Goal: Information Seeking & Learning: Learn about a topic

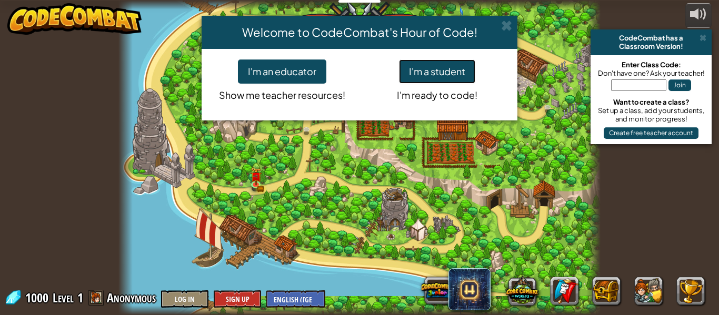
click at [429, 67] on button "I'm a student" at bounding box center [437, 71] width 76 height 24
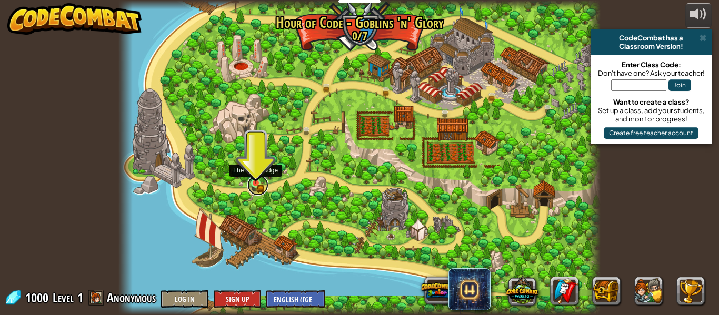
click at [256, 185] on link at bounding box center [257, 185] width 21 height 21
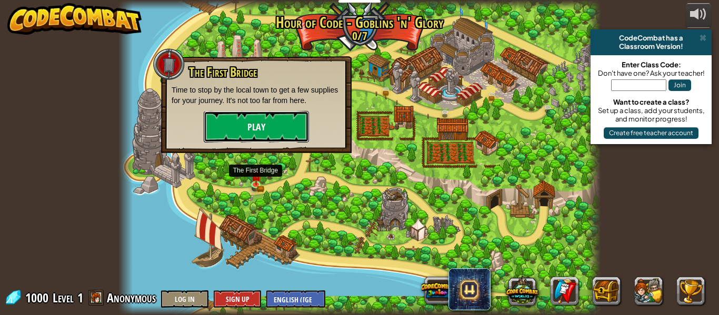
click at [257, 126] on button "Play" at bounding box center [256, 127] width 105 height 32
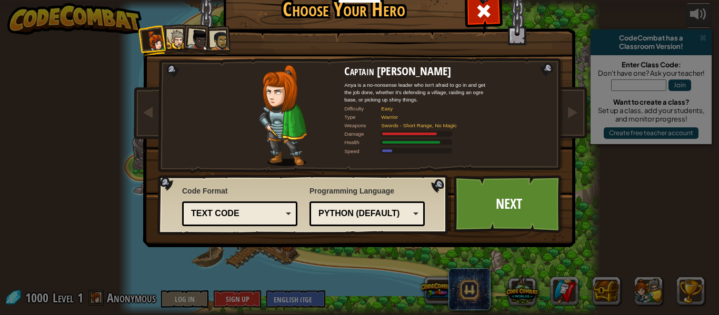
click at [175, 39] on div at bounding box center [176, 39] width 19 height 19
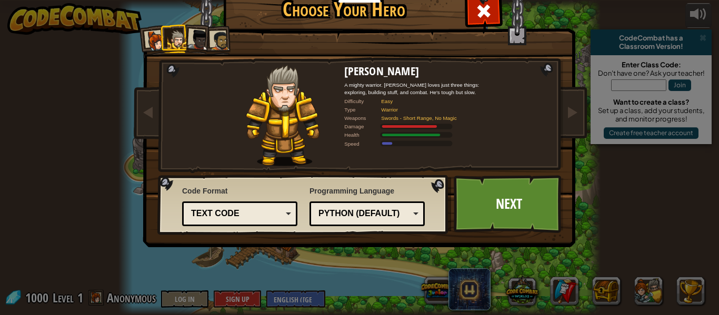
click at [155, 37] on div at bounding box center [155, 41] width 21 height 21
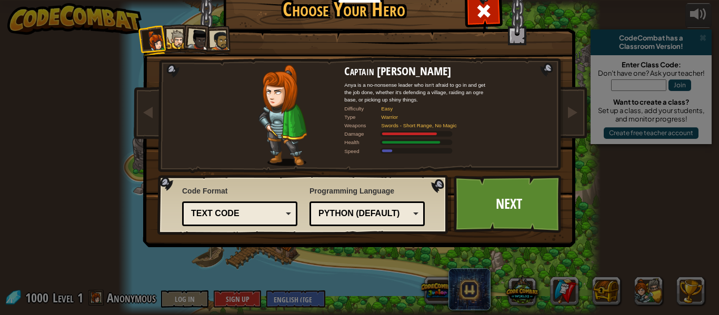
click at [179, 35] on div at bounding box center [176, 39] width 19 height 19
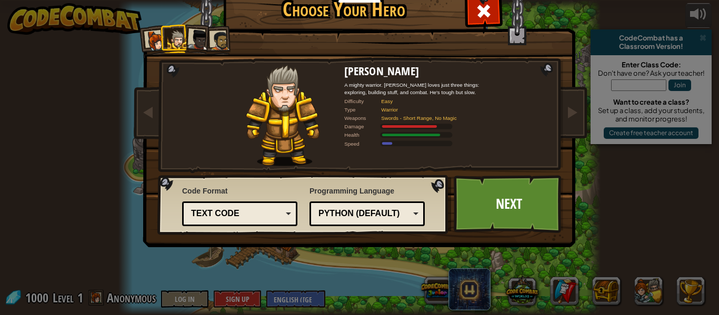
click at [192, 38] on div at bounding box center [198, 39] width 21 height 21
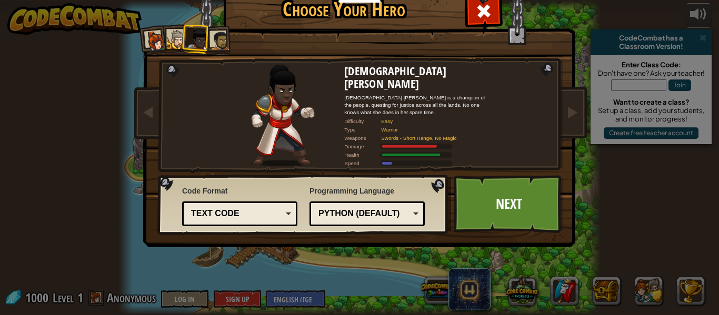
click at [218, 45] on div at bounding box center [219, 40] width 19 height 19
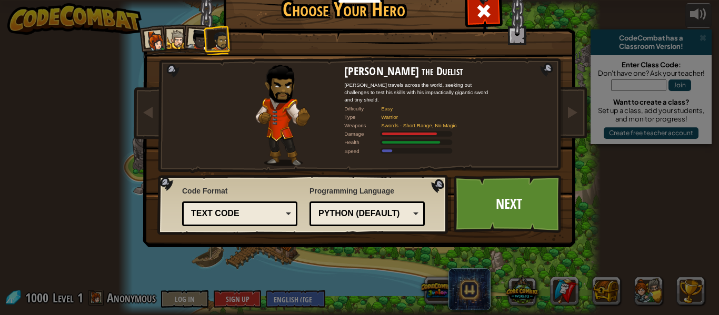
click at [191, 43] on div at bounding box center [198, 39] width 21 height 21
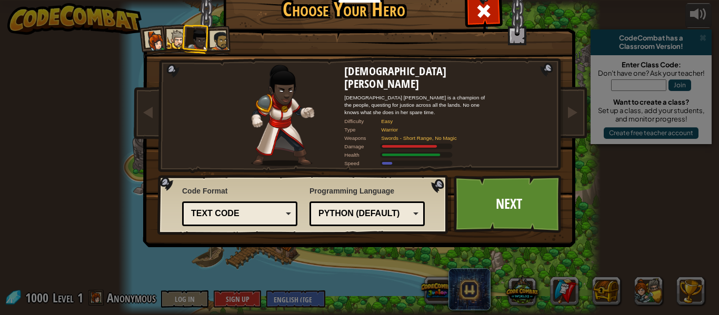
click at [171, 39] on div at bounding box center [176, 39] width 19 height 19
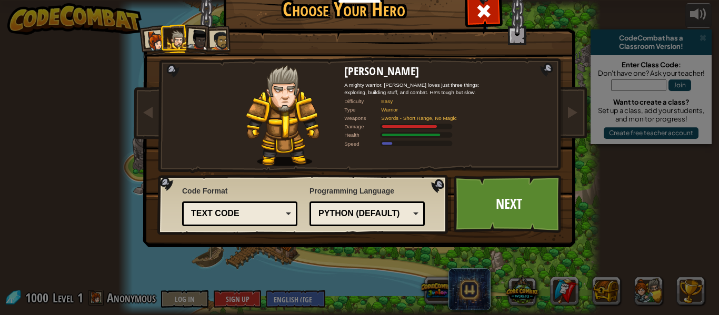
click at [153, 38] on div at bounding box center [155, 41] width 21 height 21
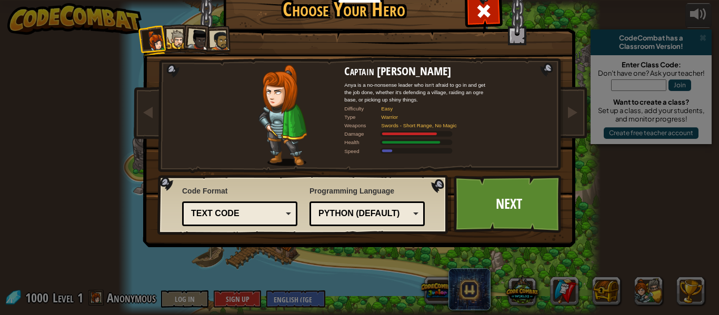
click at [214, 41] on div at bounding box center [219, 40] width 19 height 19
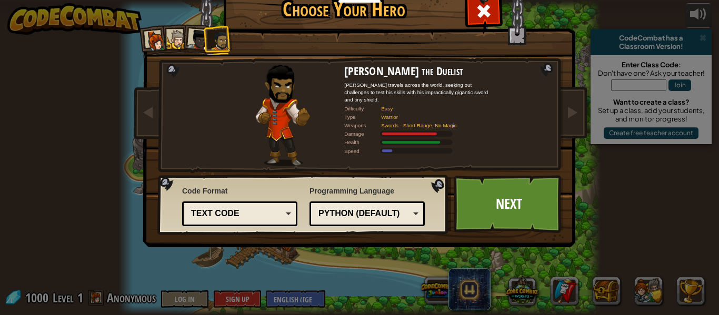
click at [198, 41] on div at bounding box center [198, 39] width 21 height 21
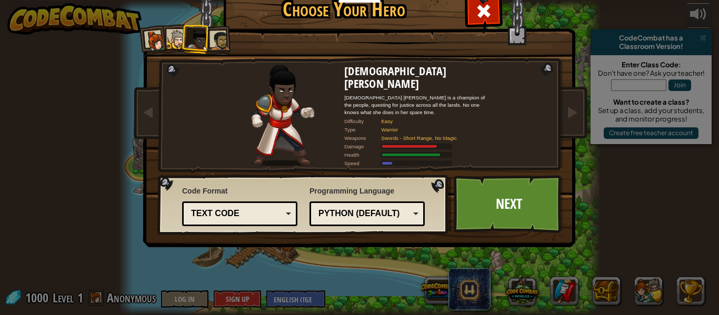
click at [175, 38] on div at bounding box center [176, 39] width 19 height 19
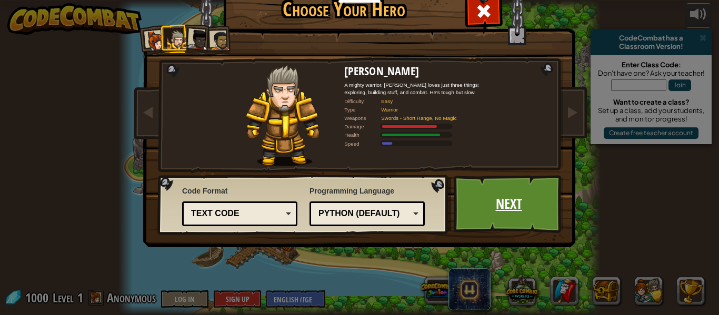
click at [480, 201] on link "Next" at bounding box center [508, 204] width 110 height 58
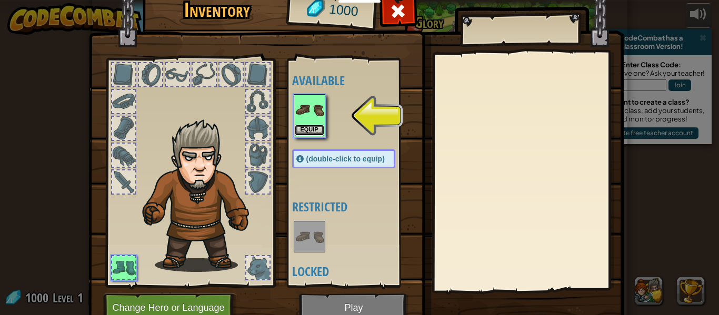
click at [316, 130] on button "Equip" at bounding box center [309, 130] width 29 height 11
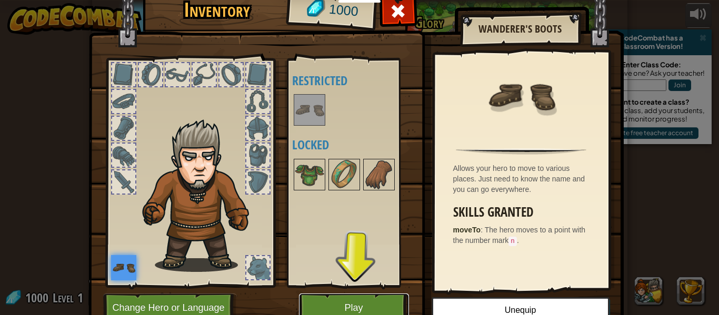
click at [352, 302] on button "Play" at bounding box center [354, 308] width 110 height 29
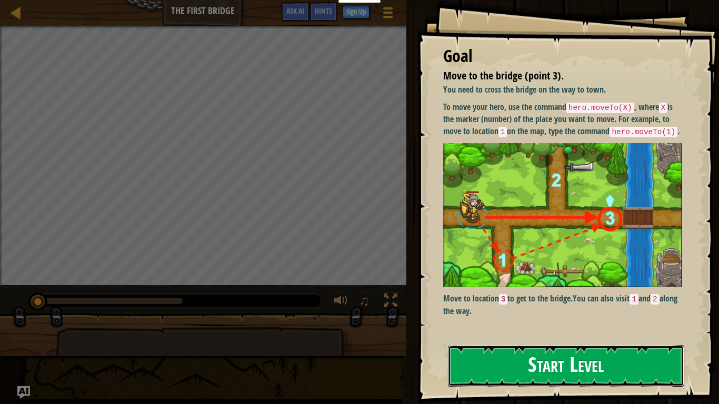
click at [493, 315] on button "Start Level" at bounding box center [566, 366] width 236 height 42
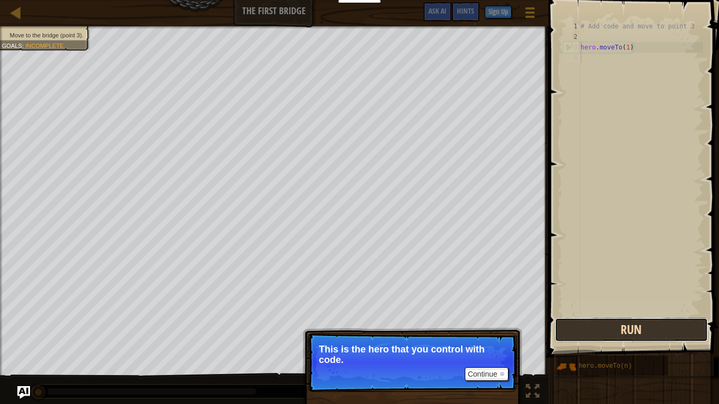
click at [588, 315] on button "Run" at bounding box center [630, 330] width 153 height 24
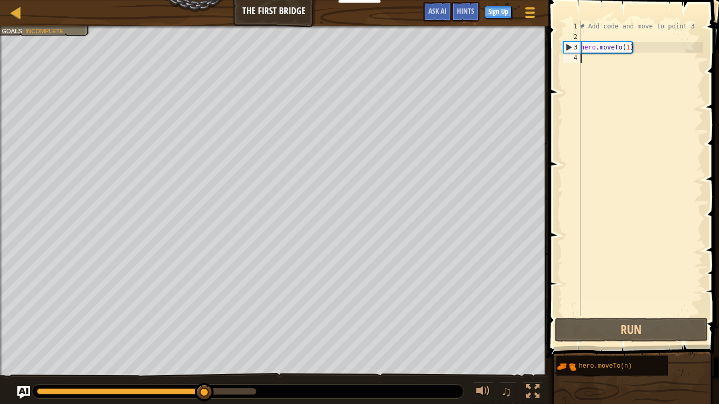
click at [573, 58] on div "4" at bounding box center [571, 58] width 17 height 11
click at [573, 36] on div "2" at bounding box center [571, 37] width 17 height 11
type textarea "hero.moveTo(1)"
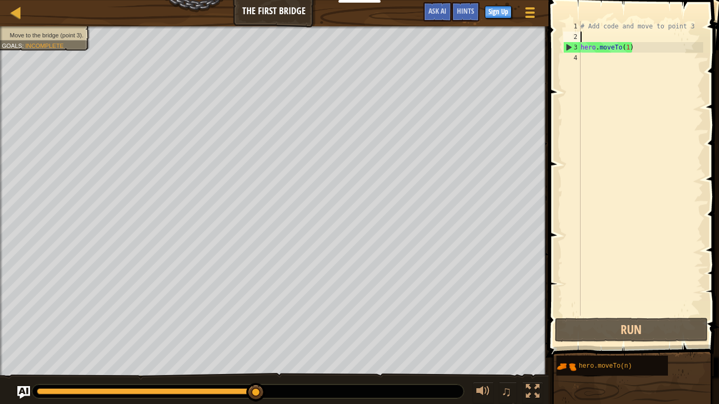
click at [573, 35] on div "2" at bounding box center [571, 37] width 17 height 11
type textarea "hero.moveTo(1)"
click at [572, 26] on div "1" at bounding box center [571, 26] width 17 height 11
type textarea "# Add code and move to point 3"
click at [581, 36] on div "# Add code and move to point 3 hero . moveTo ( 1 )" at bounding box center [640, 179] width 125 height 316
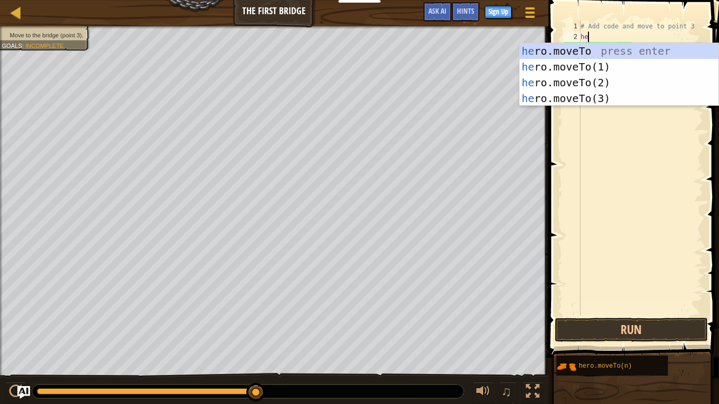
scroll to position [5, 1]
click at [583, 83] on div "he ro.moveTo press enter he ro.moveTo(1) press enter he ro.moveTo(2) press ente…" at bounding box center [618, 90] width 199 height 95
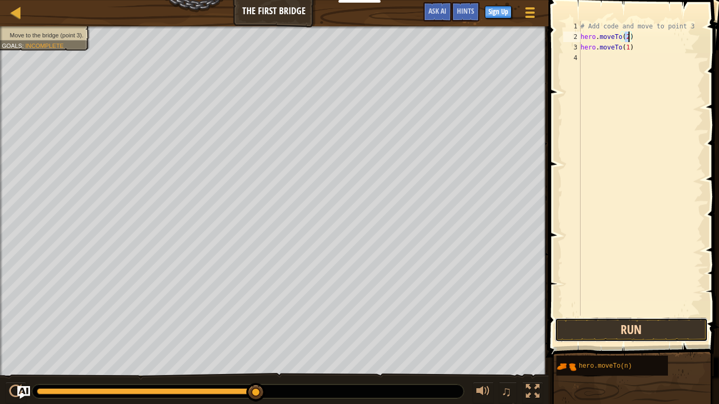
click at [680, 315] on button "Run" at bounding box center [630, 330] width 153 height 24
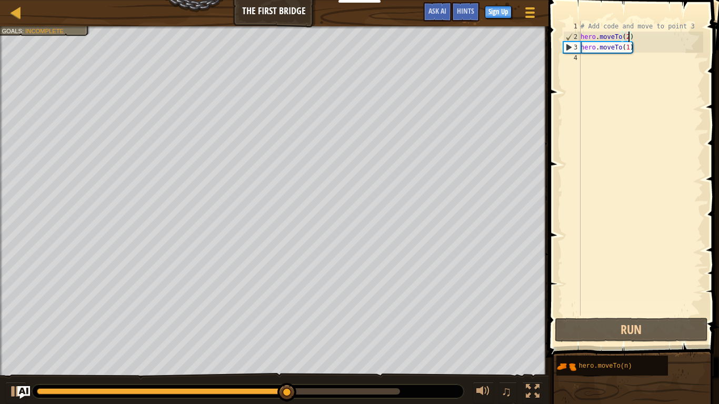
click at [628, 34] on div "# Add code and move to point 3 hero . moveTo ( 2 ) hero . moveTo ( 1 )" at bounding box center [640, 179] width 125 height 316
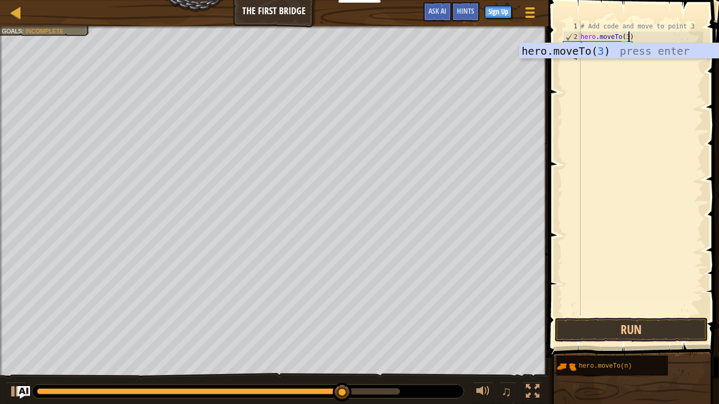
scroll to position [5, 7]
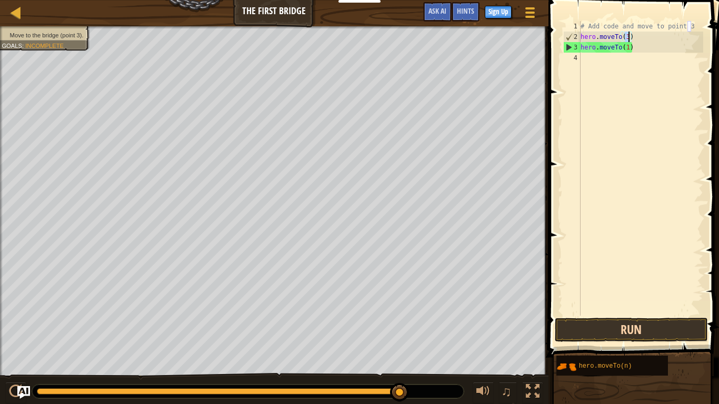
type textarea "hero.moveTo(3)"
click at [660, 315] on button "Run" at bounding box center [630, 330] width 153 height 24
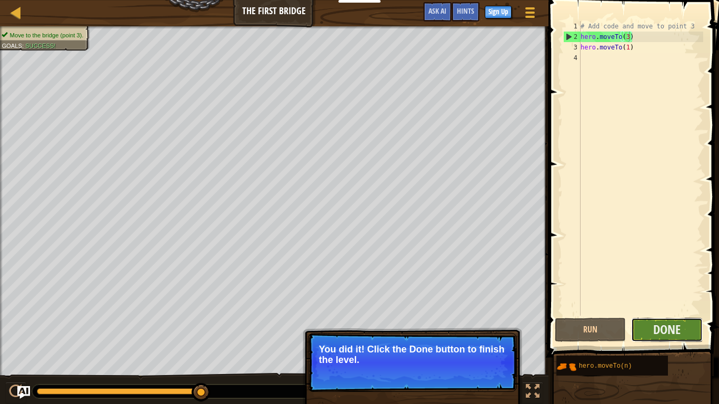
click at [686, 315] on button "Done" at bounding box center [667, 330] width 72 height 24
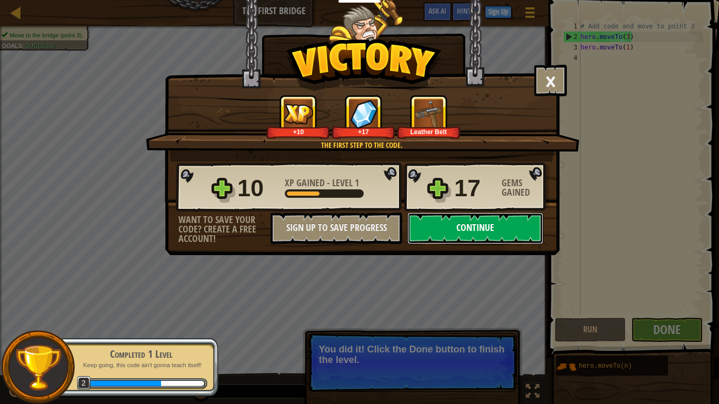
click at [517, 231] on button "Continue" at bounding box center [475, 229] width 136 height 32
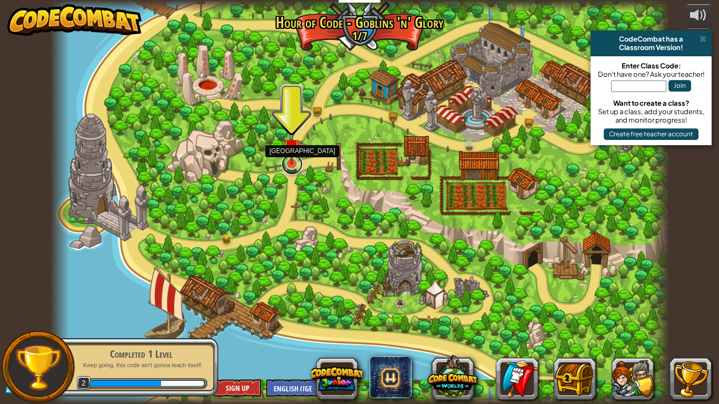
click at [292, 165] on link at bounding box center [291, 164] width 21 height 21
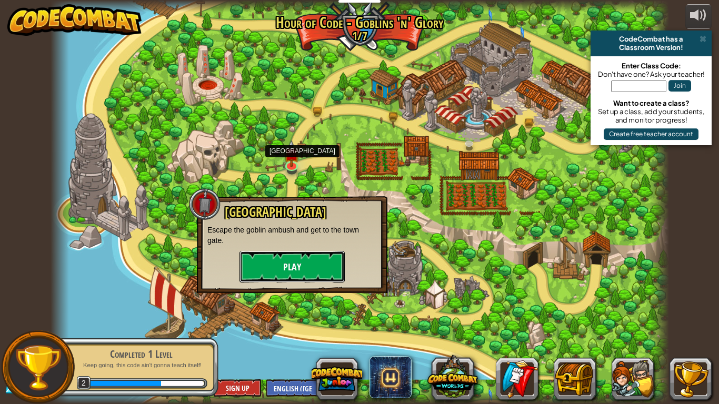
click at [313, 269] on button "Play" at bounding box center [291, 267] width 105 height 32
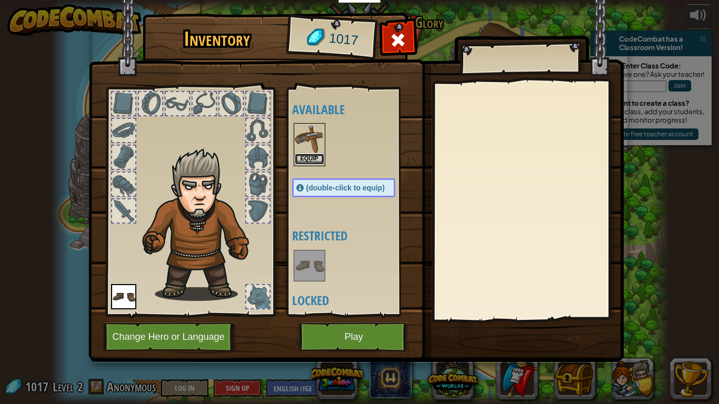
click at [306, 161] on button "Equip" at bounding box center [309, 159] width 29 height 11
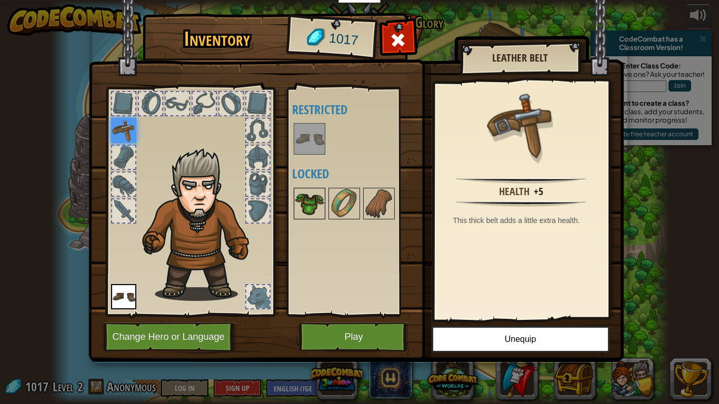
click at [299, 201] on img at bounding box center [309, 203] width 29 height 29
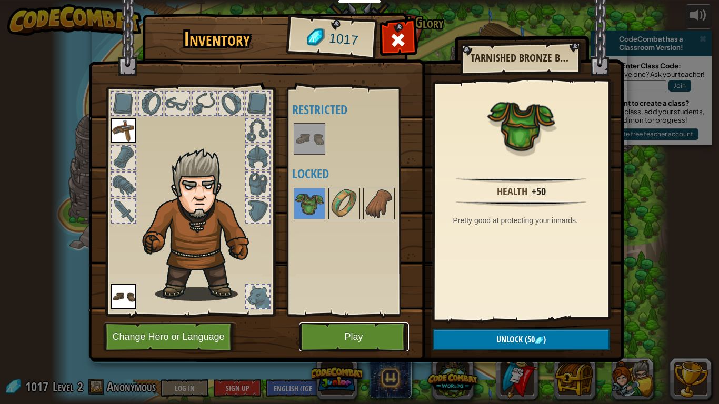
click at [389, 315] on button "Play" at bounding box center [354, 336] width 110 height 29
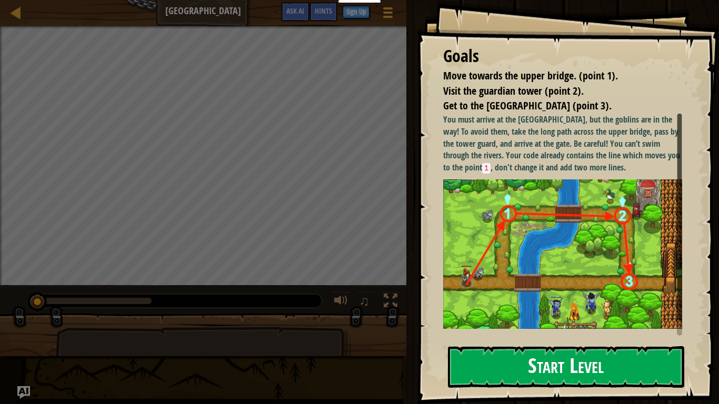
click at [560, 315] on button "Start Level" at bounding box center [566, 367] width 236 height 42
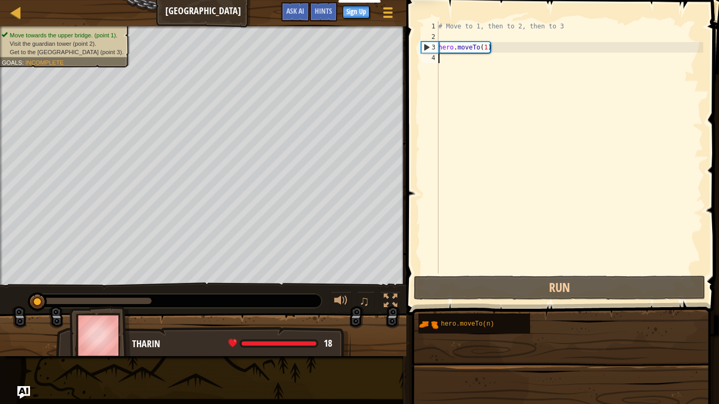
scroll to position [5, 0]
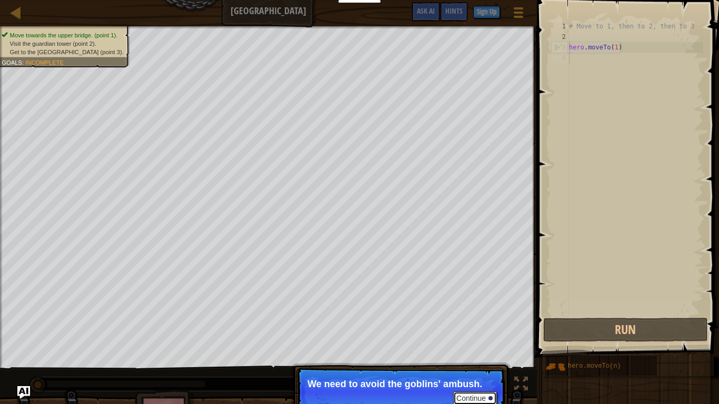
click at [467, 315] on button "Continue" at bounding box center [475, 398] width 44 height 14
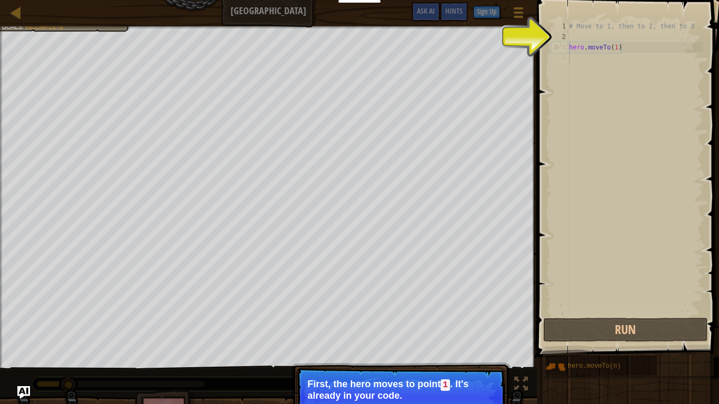
click at [584, 35] on div "# Move to 1, then to 2, then to 3 hero . moveTo ( 1 )" at bounding box center [635, 179] width 136 height 316
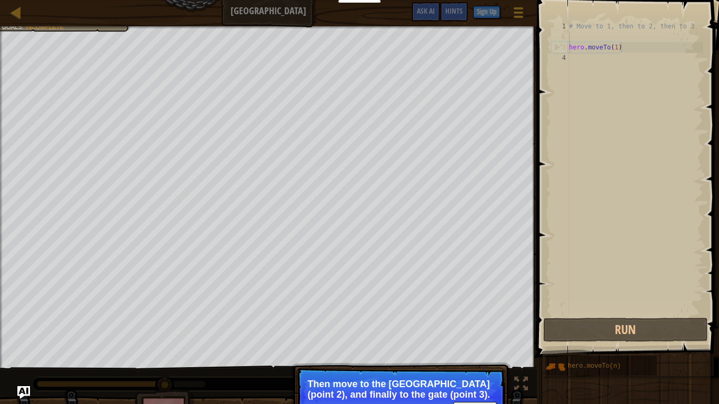
click at [581, 35] on div "# Move to 1, then to 2, then to 3 hero . moveTo ( 1 )" at bounding box center [635, 179] width 136 height 316
click at [486, 315] on p "Then move to the [GEOGRAPHIC_DATA] (point 2), and finally to the gate (point 3)." at bounding box center [400, 389] width 187 height 21
click at [486, 315] on button "Continue" at bounding box center [475, 409] width 44 height 14
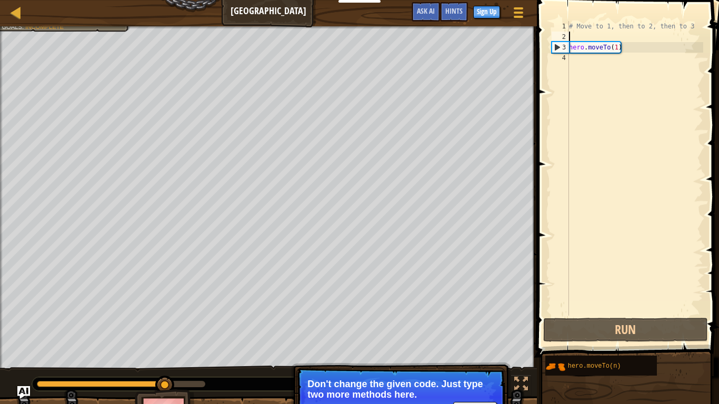
click at [617, 47] on div "# Move to 1, then to 2, then to 3 hero . moveTo ( 1 )" at bounding box center [635, 179] width 136 height 316
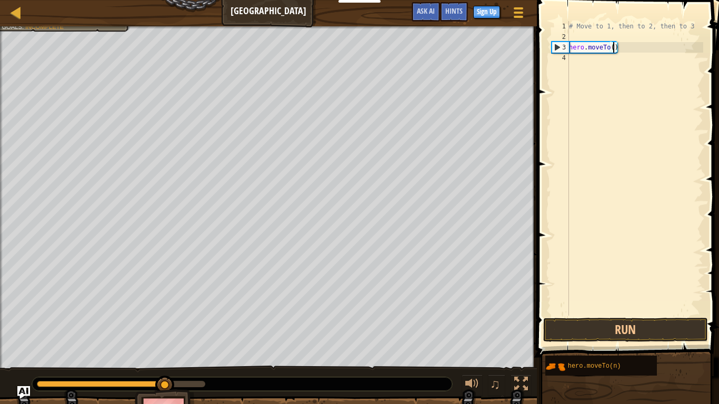
type textarea "hero.moveTo(2)"
click at [603, 36] on div "# Move to 1, then to 2, then to 3 hero . moveTo ( 2 )" at bounding box center [635, 179] width 136 height 316
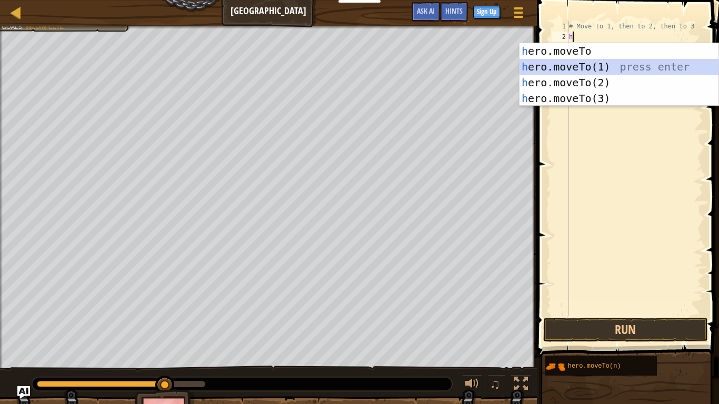
click at [582, 65] on div "h ero.moveTo press enter h ero.moveTo(1) press enter h ero.moveTo(2) press ente…" at bounding box center [618, 90] width 199 height 95
type textarea "hero.moveTo(1)"
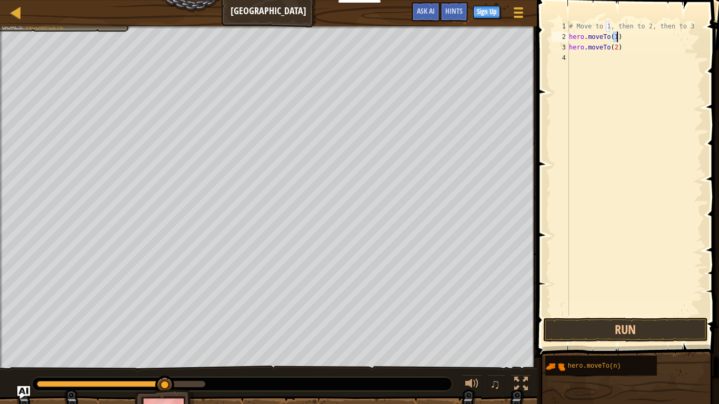
click at [582, 58] on div "# Move to 1, then to 2, then to 3 hero . moveTo ( 1 ) hero . moveTo ( 2 )" at bounding box center [635, 179] width 136 height 316
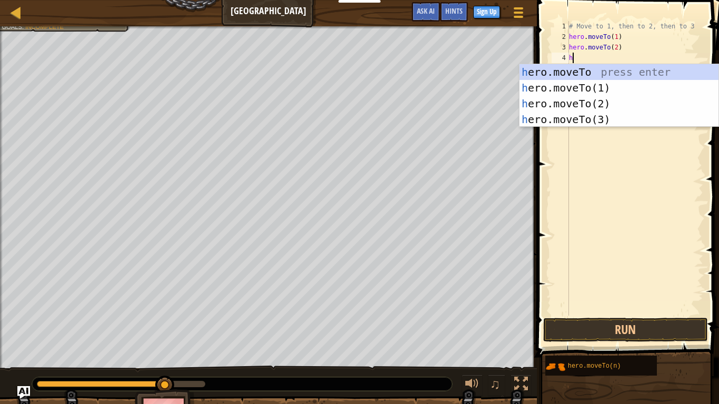
scroll to position [5, 1]
click at [584, 117] on div "he ro.moveTo press enter he ro.moveTo(1) press enter he ro.moveTo(2) press ente…" at bounding box center [618, 111] width 199 height 95
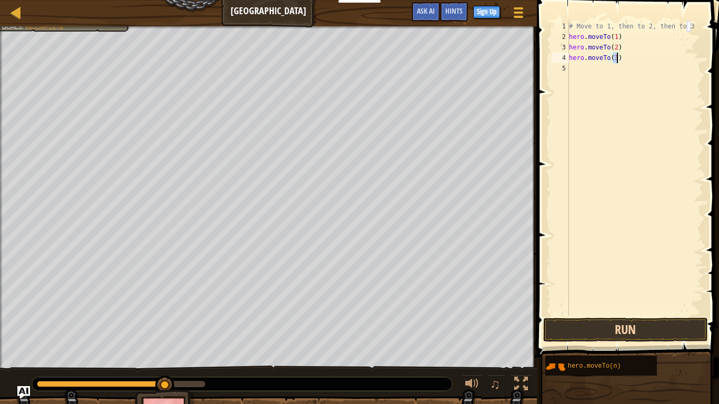
type textarea "hero.moveTo(3)"
click at [686, 315] on button "Run" at bounding box center [625, 330] width 164 height 24
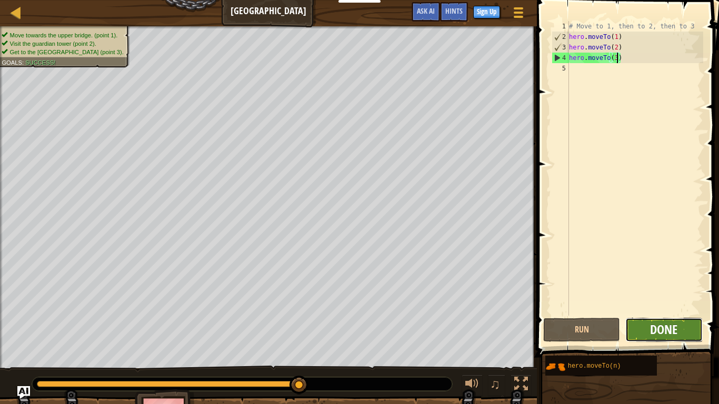
click at [660, 315] on span "Done" at bounding box center [663, 329] width 27 height 17
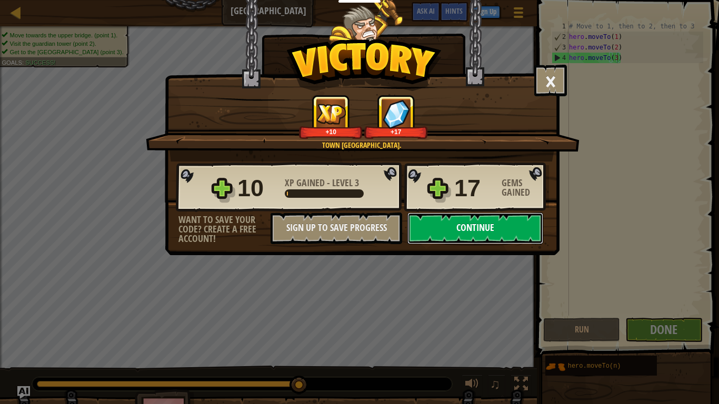
click at [501, 231] on button "Continue" at bounding box center [475, 229] width 136 height 32
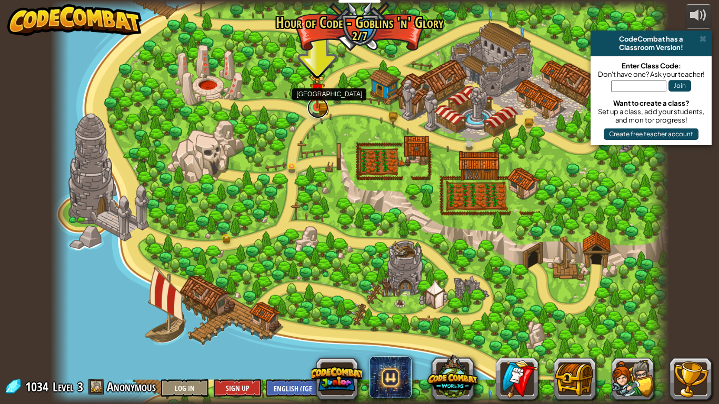
click at [317, 111] on link at bounding box center [317, 107] width 21 height 21
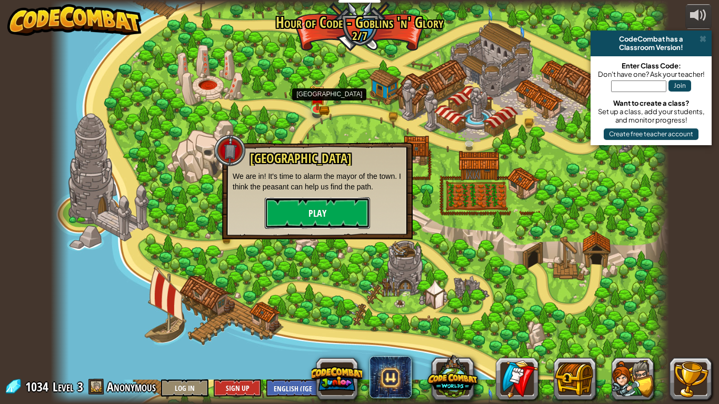
click at [329, 221] on button "Play" at bounding box center [317, 213] width 105 height 32
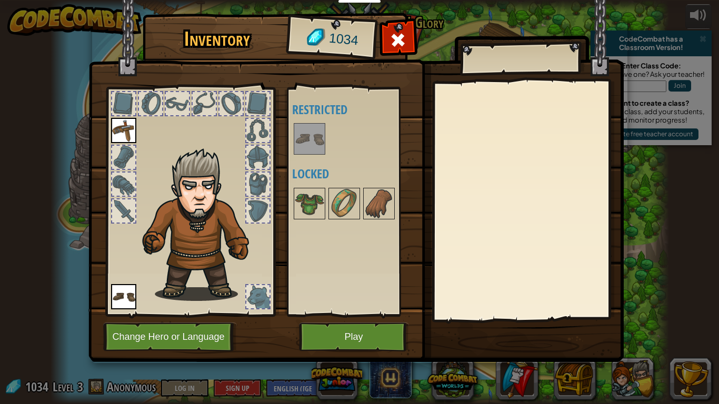
click at [234, 106] on div at bounding box center [230, 103] width 23 height 23
click at [201, 105] on div at bounding box center [204, 103] width 23 height 23
click at [318, 315] on button "Play" at bounding box center [354, 336] width 110 height 29
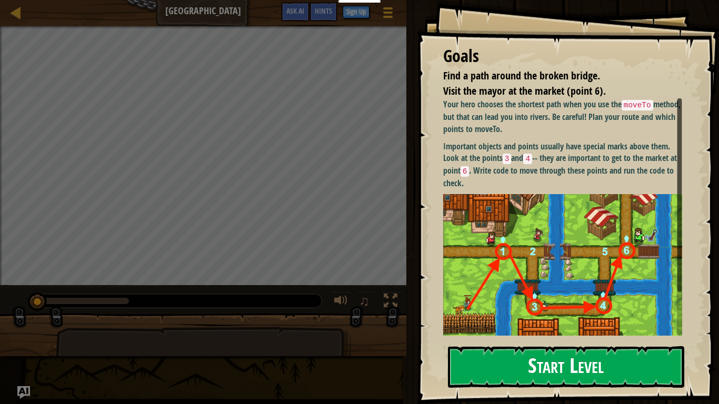
click at [505, 315] on button "Start Level" at bounding box center [566, 367] width 236 height 42
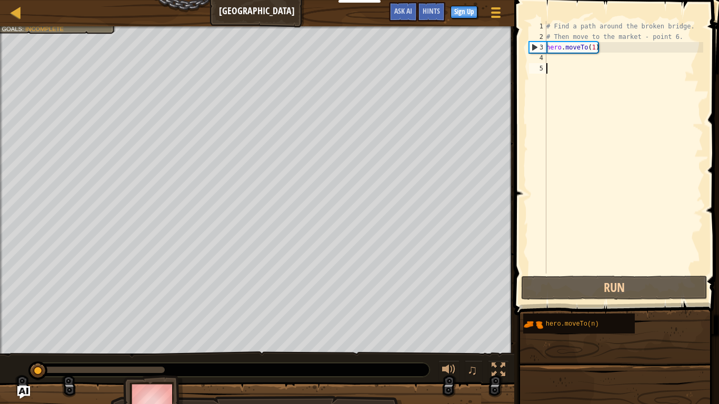
scroll to position [5, 0]
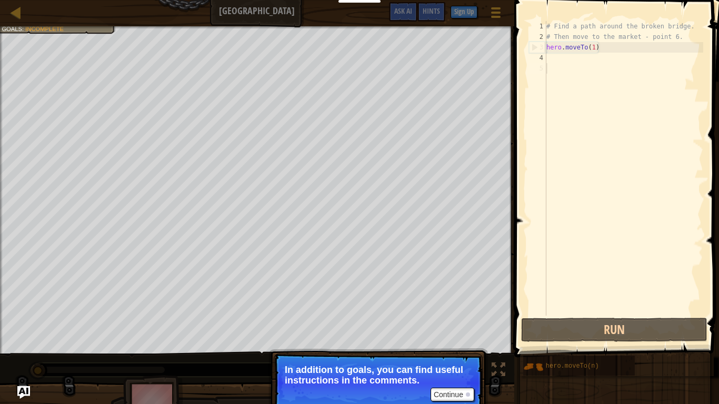
click at [560, 58] on div "# Find a path around the broken bridge. # Then move to the market - point 6. he…" at bounding box center [623, 179] width 159 height 316
click at [458, 315] on button "Continue" at bounding box center [452, 395] width 44 height 14
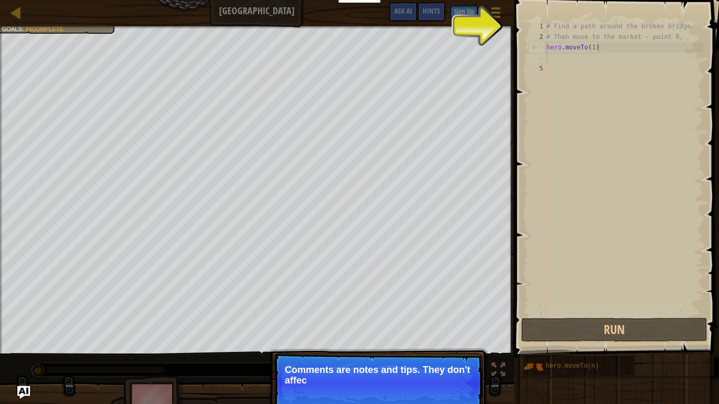
click at [458, 315] on p "Continue Comments are notes and tips. They don't affec" at bounding box center [378, 382] width 209 height 59
click at [458, 315] on p "Continue Comments are notes and tips. They don't affect your" at bounding box center [378, 382] width 209 height 59
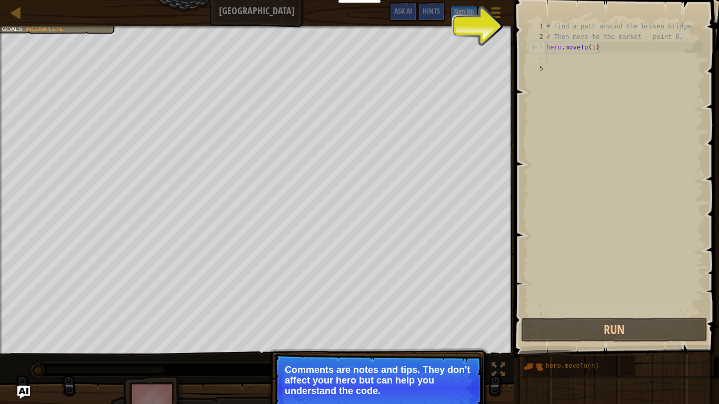
click at [453, 315] on button "Continue" at bounding box center [452, 405] width 44 height 14
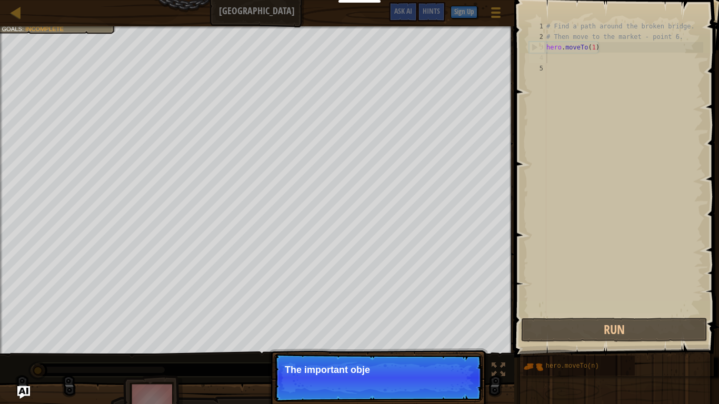
click at [452, 315] on p "Continue The important obje" at bounding box center [378, 377] width 209 height 48
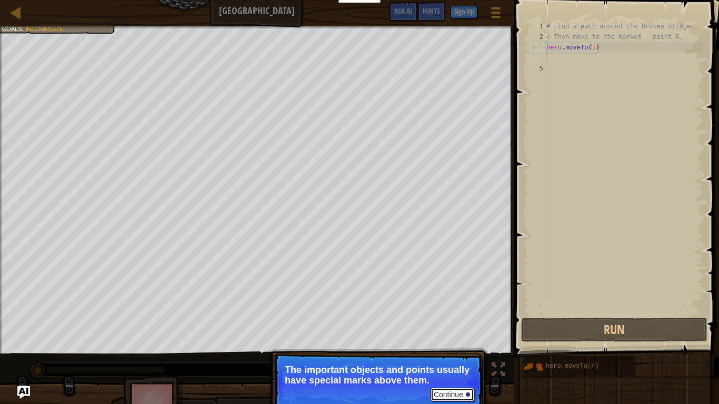
click at [456, 315] on button "Continue" at bounding box center [452, 395] width 44 height 14
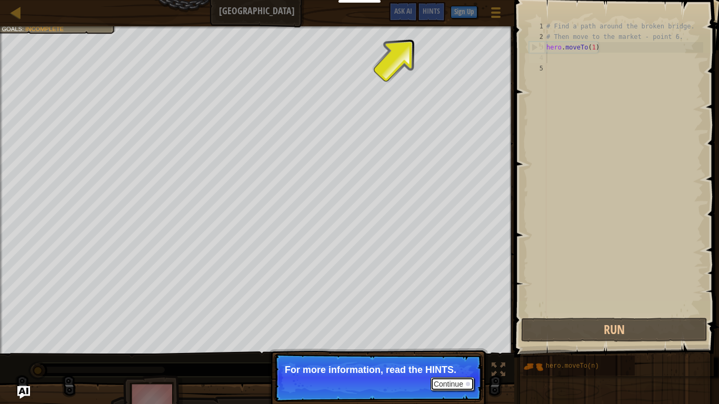
click at [452, 315] on button "Continue" at bounding box center [452, 384] width 44 height 14
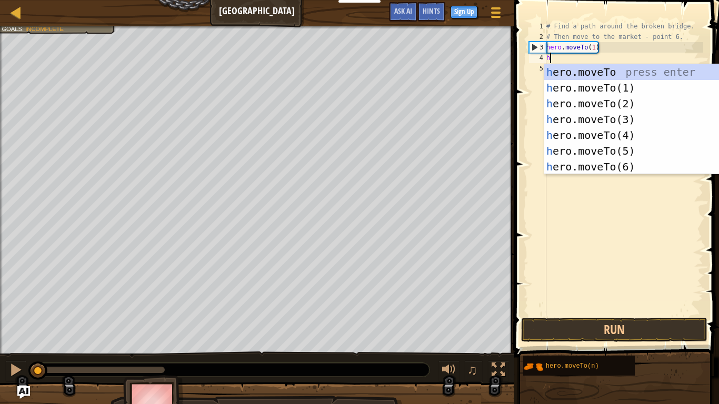
scroll to position [5, 1]
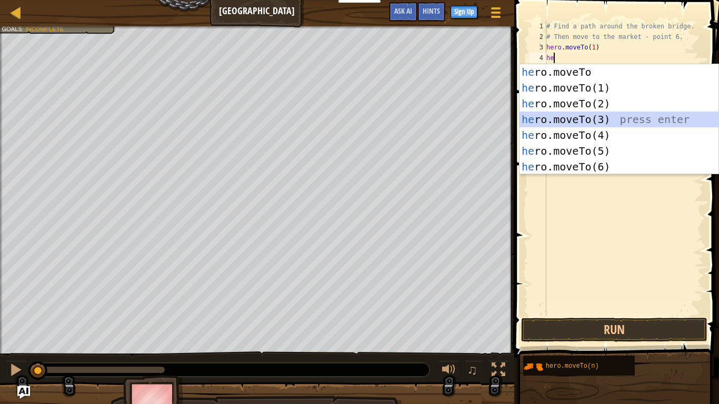
click at [578, 120] on div "he ro.moveTo press enter he ro.moveTo(1) press enter he ro.moveTo(2) press ente…" at bounding box center [618, 135] width 199 height 142
type textarea "hero.moveTo(3)"
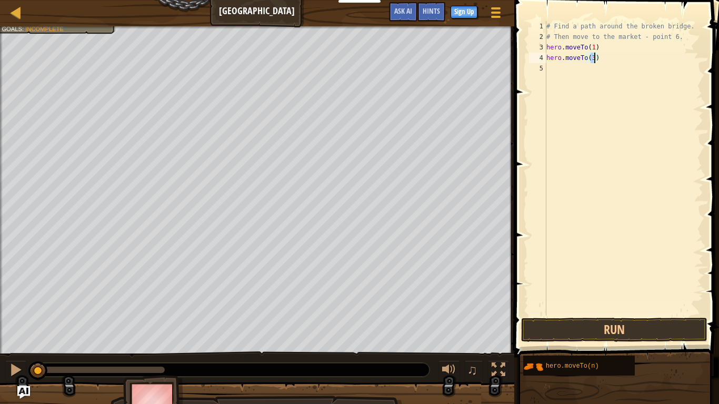
click at [564, 65] on div "# Find a path around the broken bridge. # Then move to the market - point 6. he…" at bounding box center [623, 179] width 159 height 316
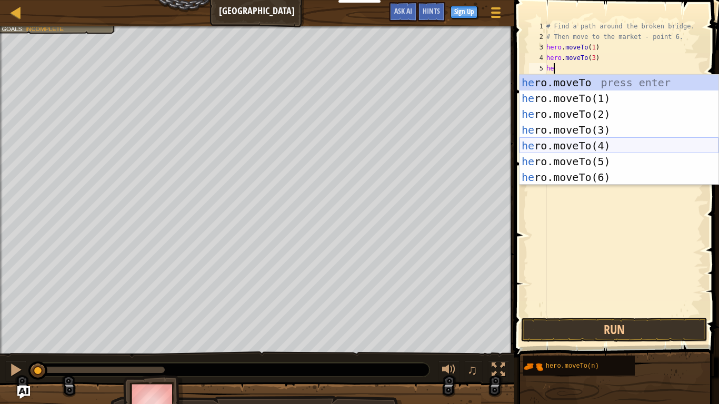
click at [569, 143] on div "he ro.moveTo press enter he ro.moveTo(1) press enter he ro.moveTo(2) press ente…" at bounding box center [618, 146] width 199 height 142
type textarea "hero.moveTo(4)"
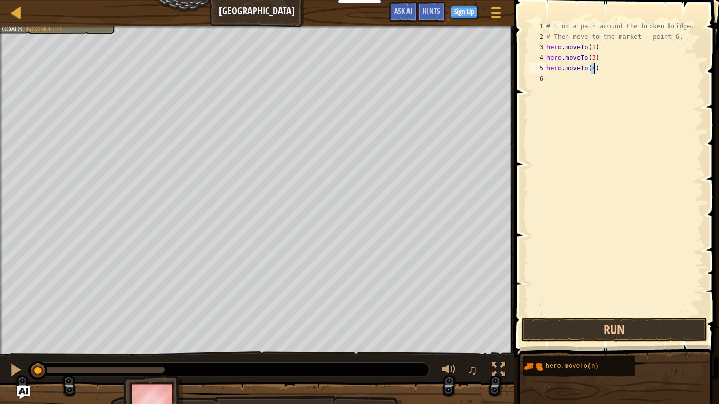
click at [550, 83] on div "# Find a path around the broken bridge. # Then move to the market - point 6. he…" at bounding box center [623, 179] width 159 height 316
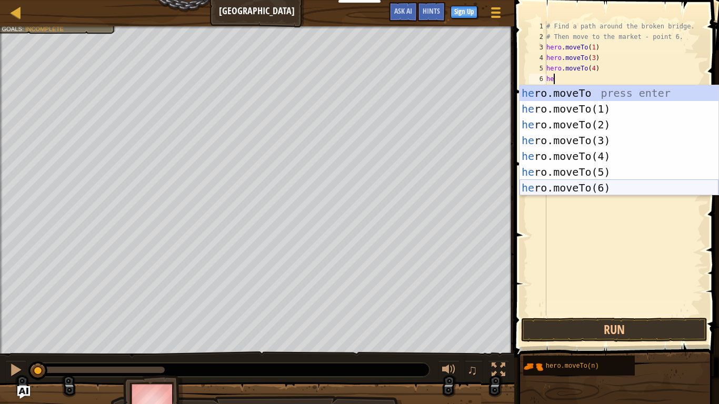
click at [566, 193] on div "he ro.moveTo press enter he ro.moveTo(1) press enter he ro.moveTo(2) press ente…" at bounding box center [618, 156] width 199 height 142
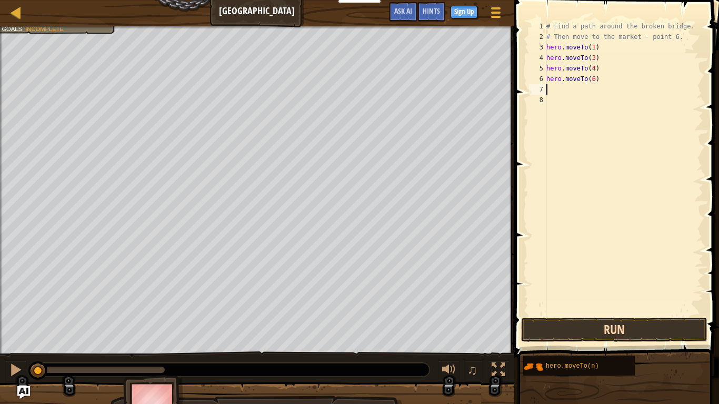
type textarea "hero.moveTo(6)"
click at [634, 315] on button "Run" at bounding box center [614, 330] width 186 height 24
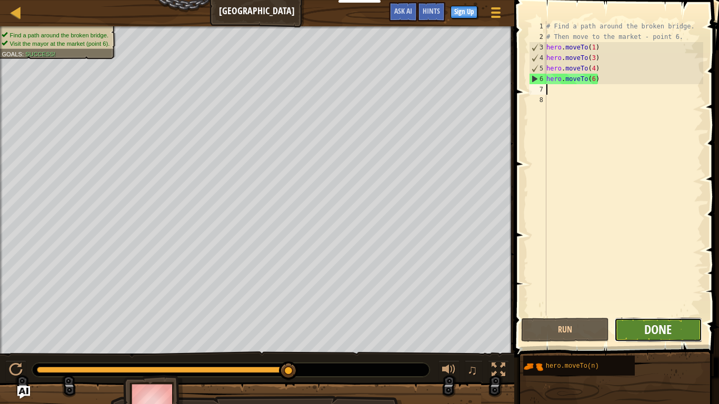
click at [646, 315] on span "Done" at bounding box center [657, 329] width 27 height 17
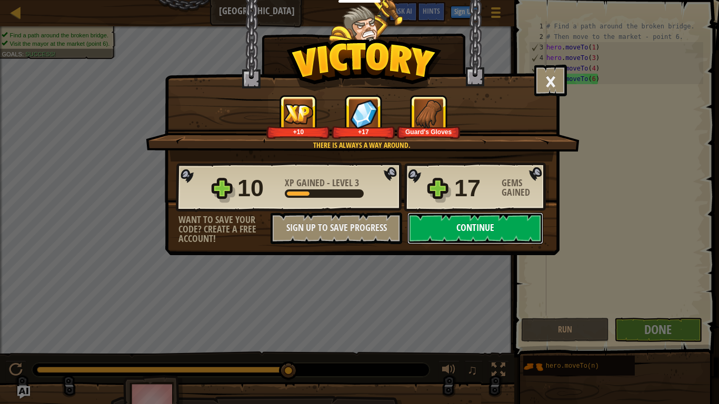
click at [462, 234] on button "Continue" at bounding box center [475, 229] width 136 height 32
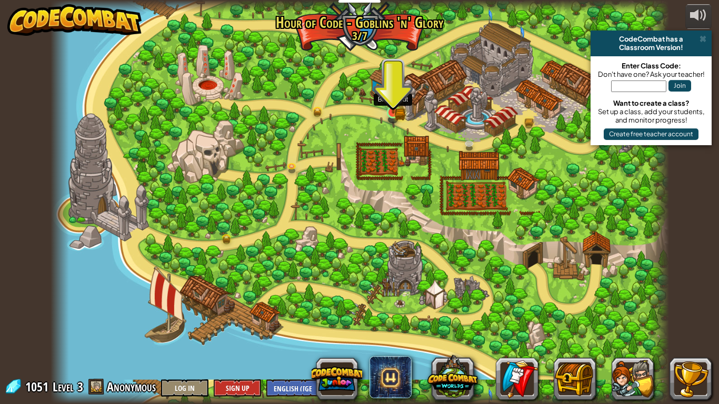
click at [393, 108] on img at bounding box center [393, 96] width 16 height 34
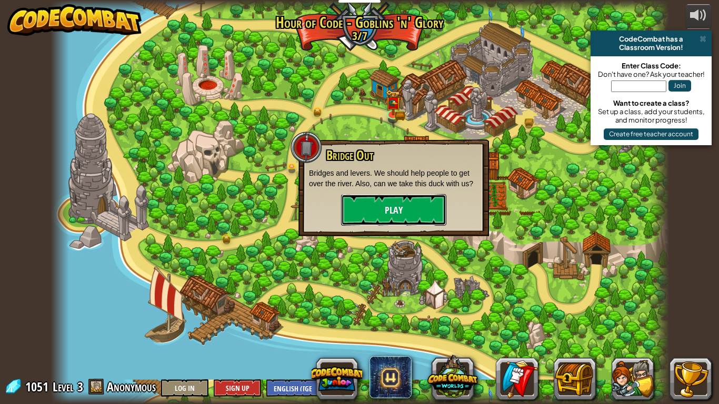
click at [386, 211] on button "Play" at bounding box center [393, 210] width 105 height 32
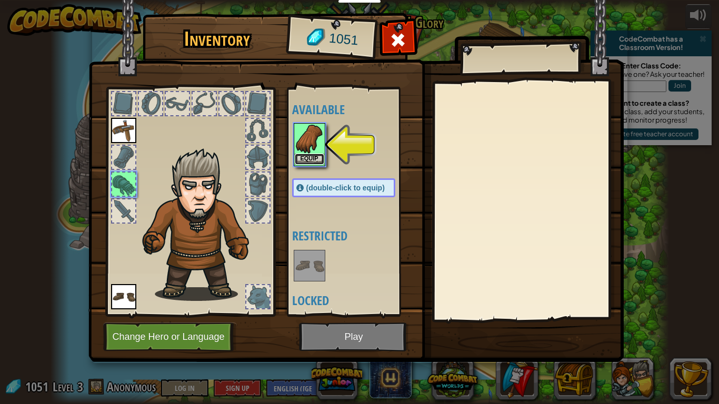
click at [315, 158] on button "Equip" at bounding box center [309, 159] width 29 height 11
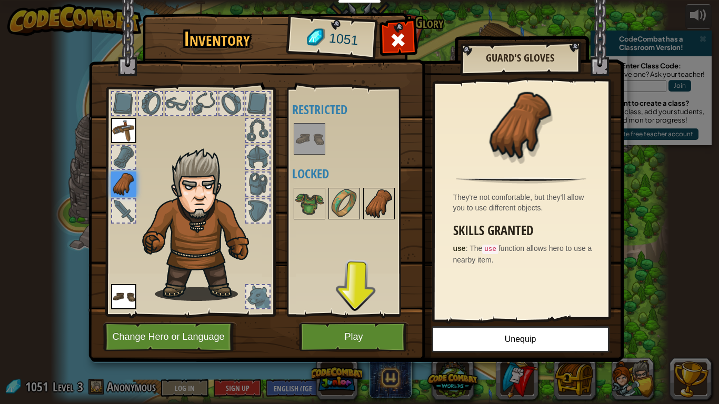
click at [376, 206] on img at bounding box center [378, 203] width 29 height 29
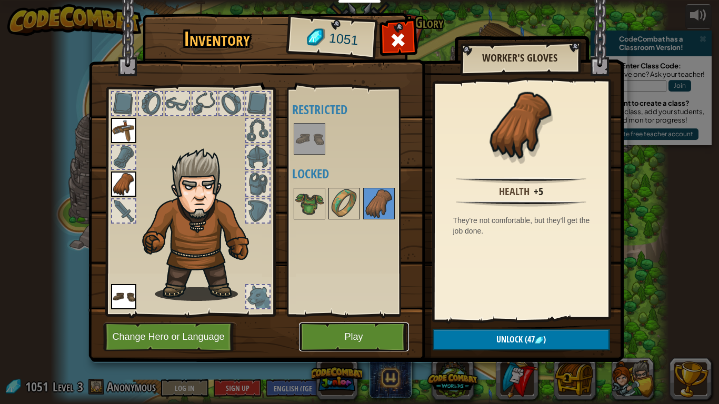
click at [383, 315] on button "Play" at bounding box center [354, 336] width 110 height 29
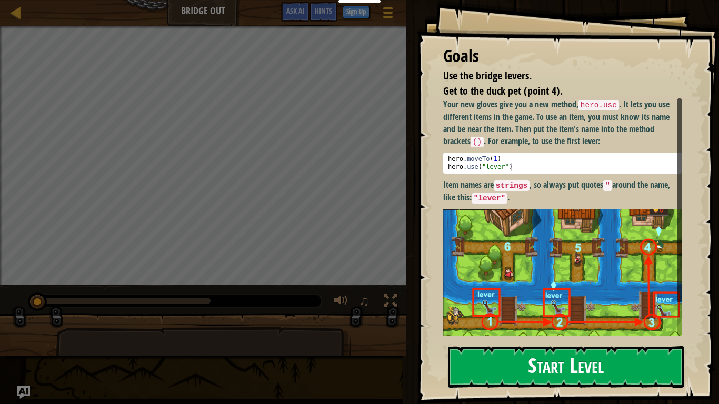
click at [476, 315] on button "Start Level" at bounding box center [566, 367] width 236 height 42
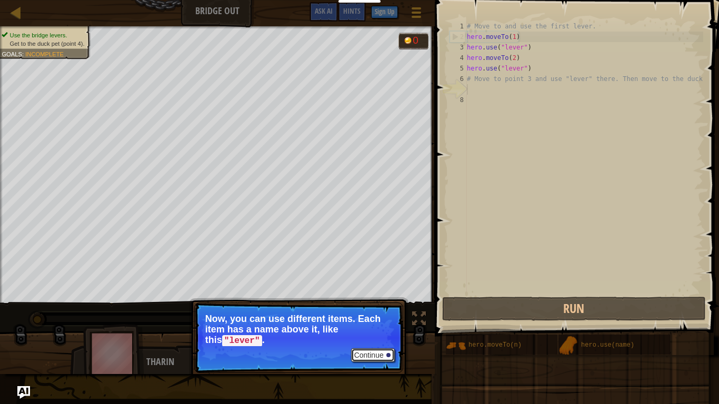
click at [379, 315] on button "Continue" at bounding box center [373, 355] width 44 height 14
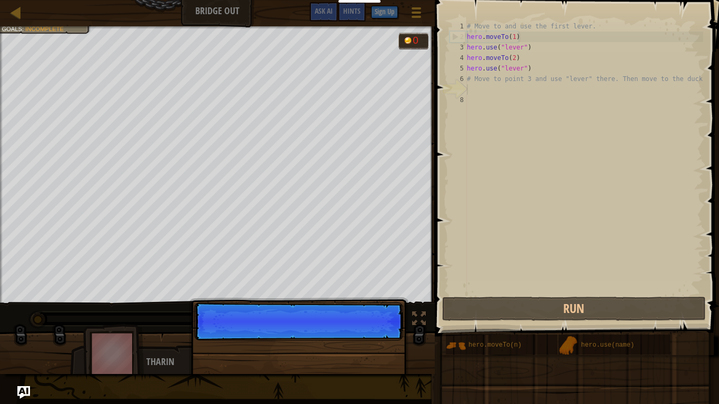
scroll to position [5, 0]
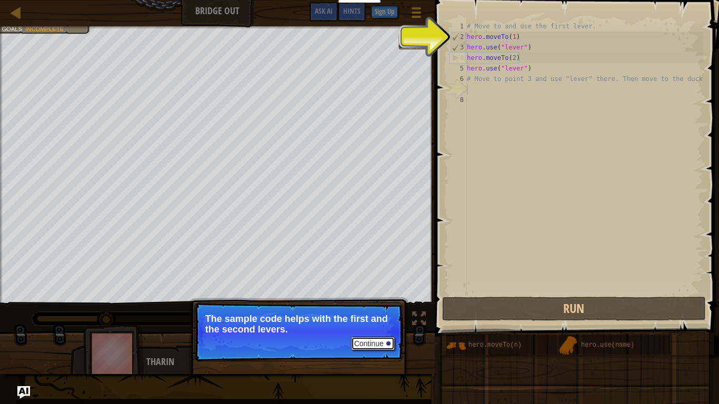
click at [371, 315] on button "Continue" at bounding box center [373, 344] width 44 height 14
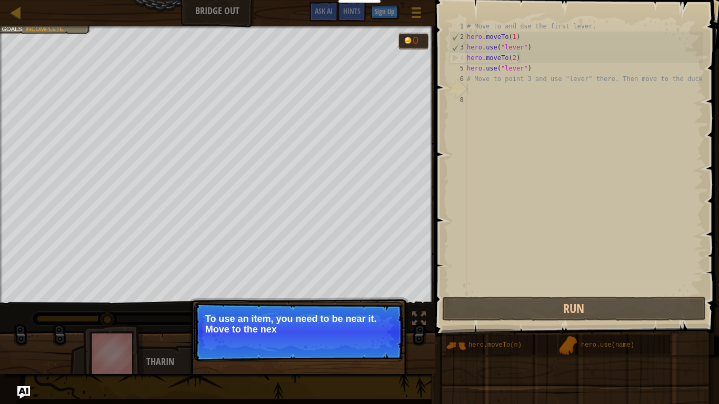
click at [383, 315] on p "Continue To use an item, you need to be near it. Move to the nex" at bounding box center [298, 331] width 209 height 59
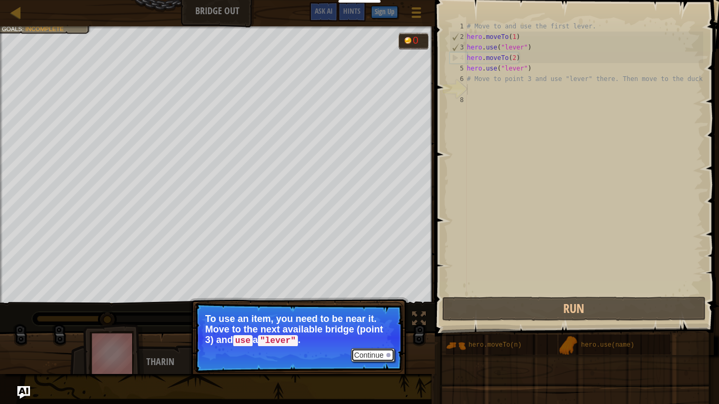
click at [376, 315] on button "Continue" at bounding box center [373, 355] width 44 height 14
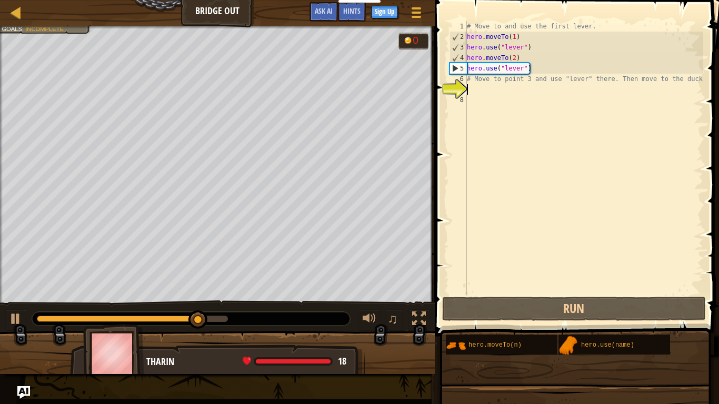
click at [496, 90] on div "# Move to and use the first lever. hero . moveTo ( 1 ) hero . use ( "lever" ) h…" at bounding box center [583, 168] width 238 height 295
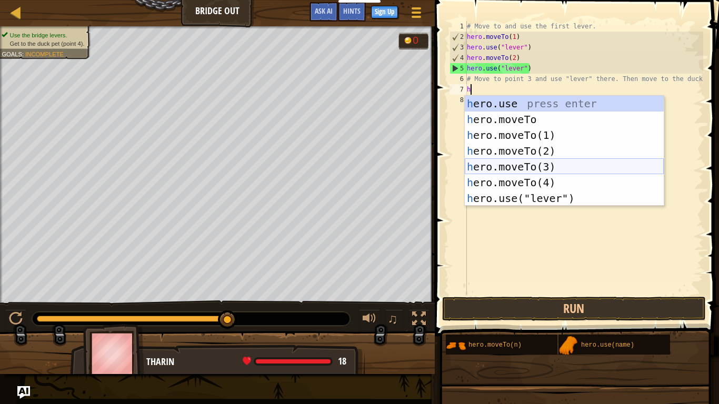
click at [511, 169] on div "h ero.use press enter h ero.moveTo press enter h ero.moveTo(1) press enter h er…" at bounding box center [563, 167] width 199 height 142
type textarea "hero.moveTo(3)"
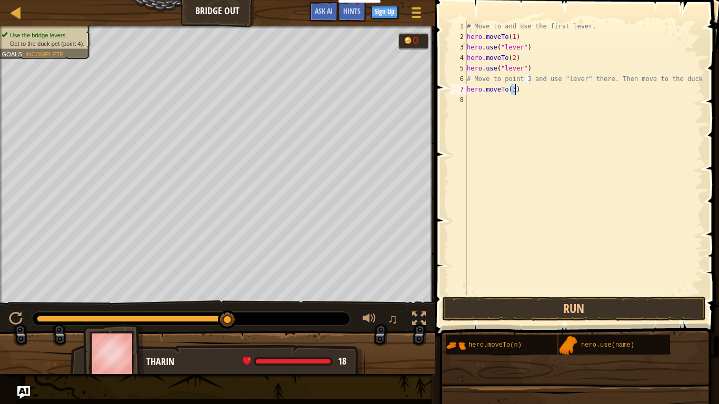
click at [484, 99] on div "# Move to and use the first lever. hero . moveTo ( 1 ) hero . use ( "lever" ) h…" at bounding box center [583, 168] width 238 height 295
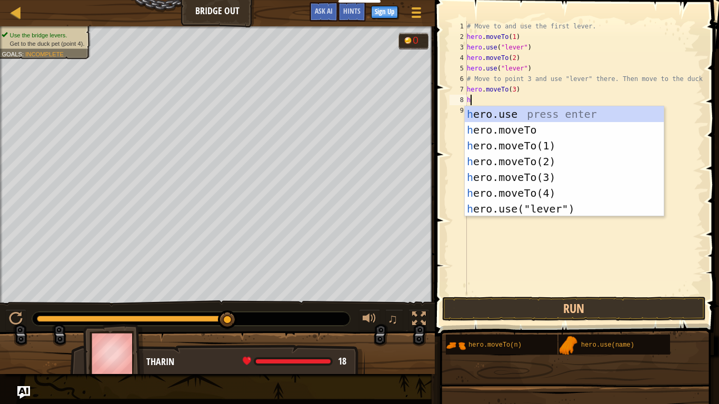
scroll to position [5, 1]
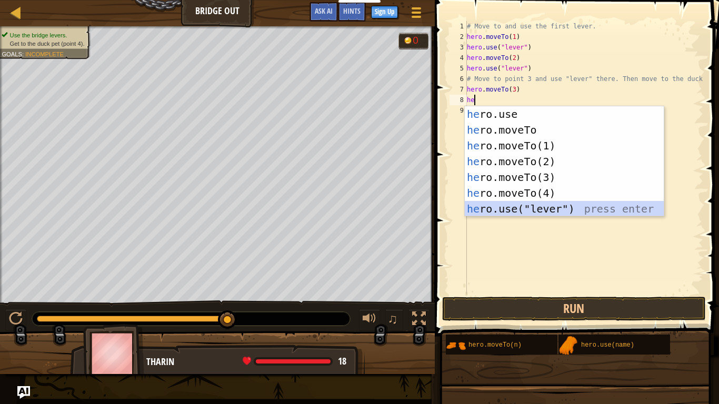
click at [531, 208] on div "he ro.use press enter he ro.moveTo press enter he ro.moveTo(1) press enter he r…" at bounding box center [563, 177] width 199 height 142
type textarea "hero.use("lever")"
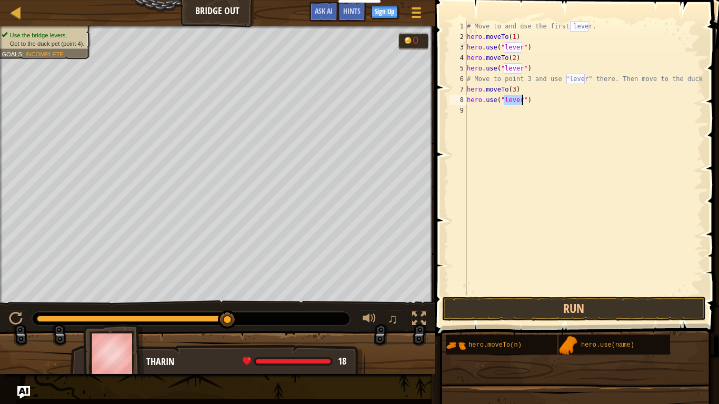
click at [503, 108] on div "# Move to and use the first lever. hero . moveTo ( 1 ) hero . use ( "lever" ) h…" at bounding box center [583, 168] width 238 height 295
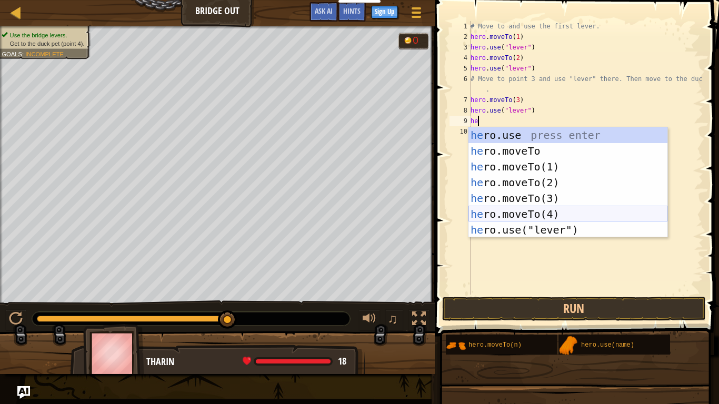
click at [560, 210] on div "he ro.use press enter he ro.moveTo press enter he ro.moveTo(1) press enter he r…" at bounding box center [567, 198] width 199 height 142
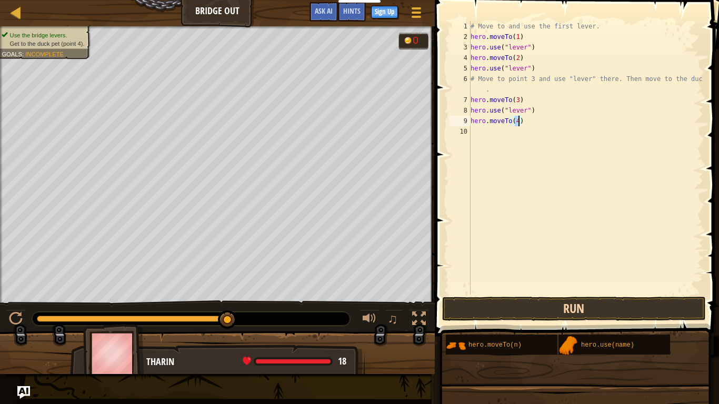
type textarea "hero.moveTo(4)"
click at [507, 310] on button "Run" at bounding box center [574, 309] width 264 height 24
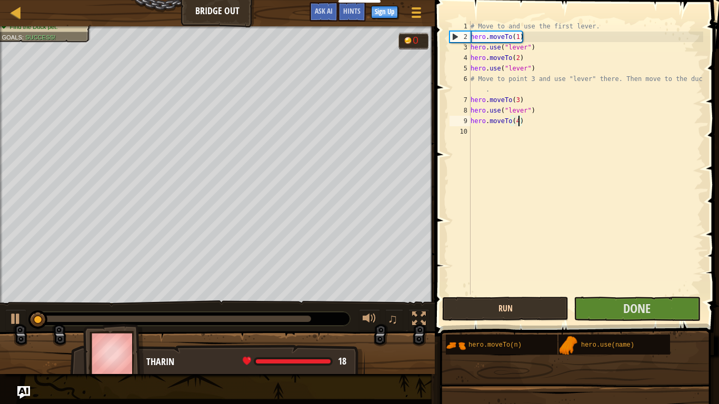
scroll to position [5, 7]
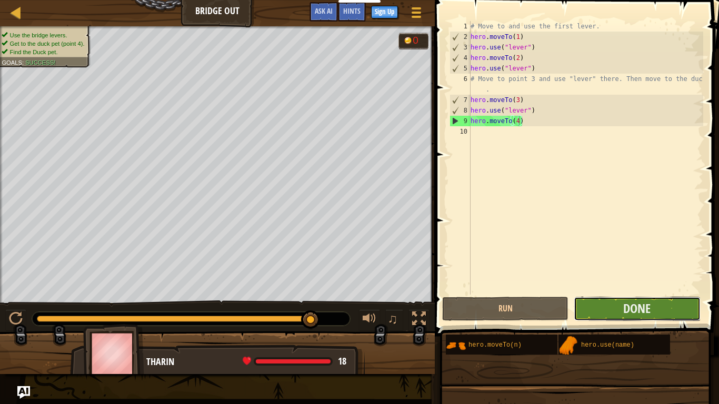
click at [658, 302] on button "Done" at bounding box center [636, 309] width 126 height 24
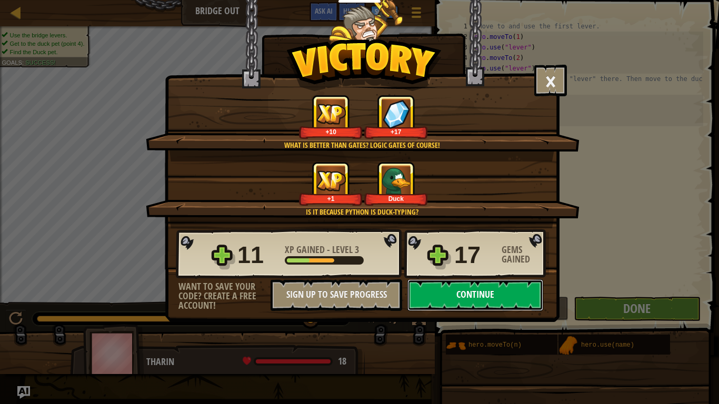
click at [523, 297] on button "Continue" at bounding box center [475, 295] width 136 height 32
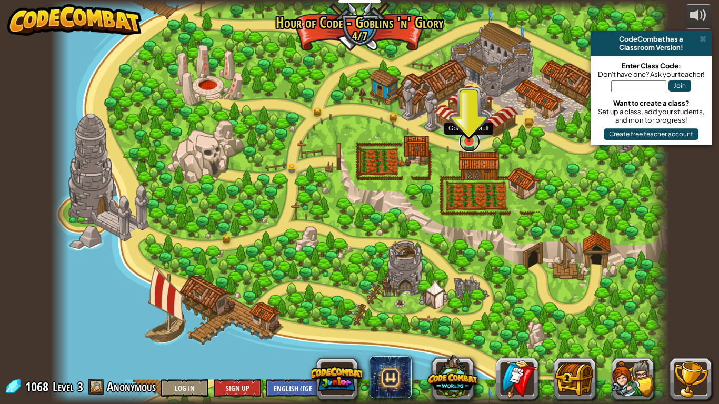
click at [469, 146] on link at bounding box center [469, 141] width 21 height 21
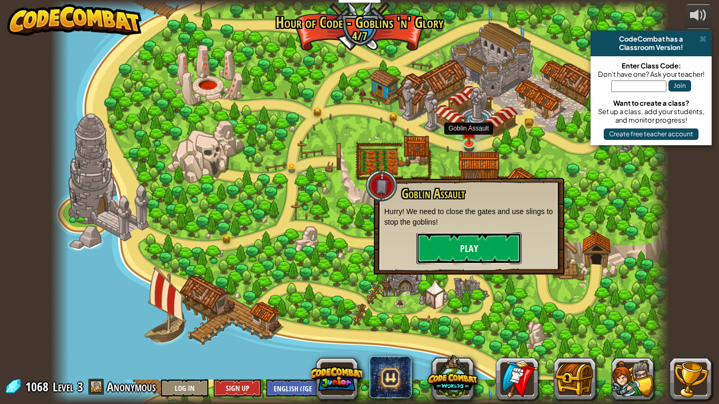
click at [470, 252] on button "Play" at bounding box center [468, 248] width 105 height 32
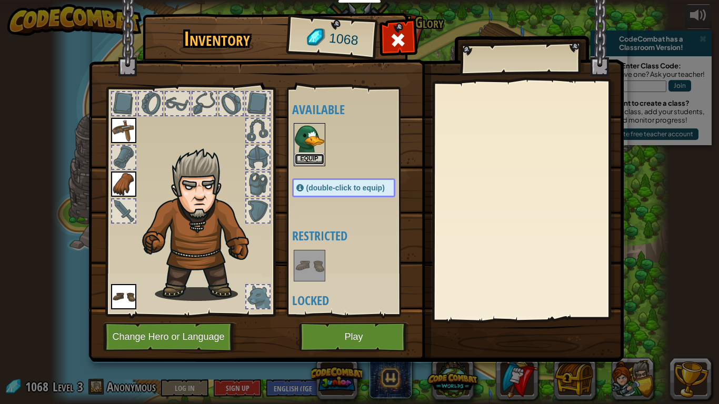
click at [309, 160] on button "Equip" at bounding box center [309, 159] width 29 height 11
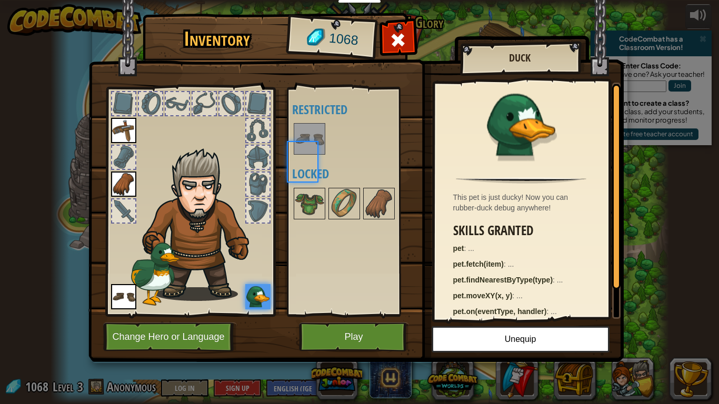
click at [309, 160] on div "Available Equip Equip Equip (double-click to equip) Restricted Locked" at bounding box center [354, 201] width 124 height 219
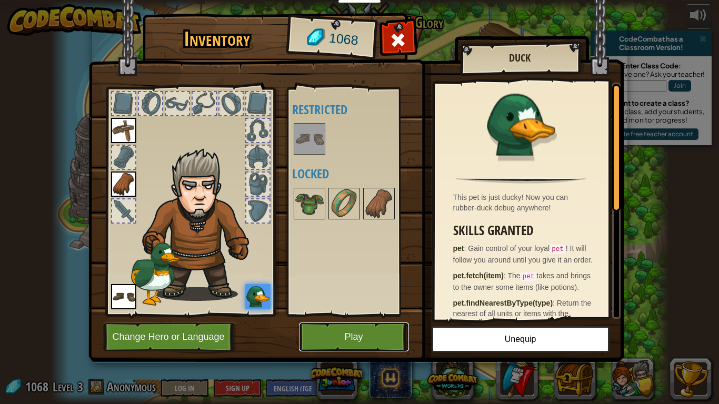
click at [375, 315] on button "Play" at bounding box center [354, 336] width 110 height 29
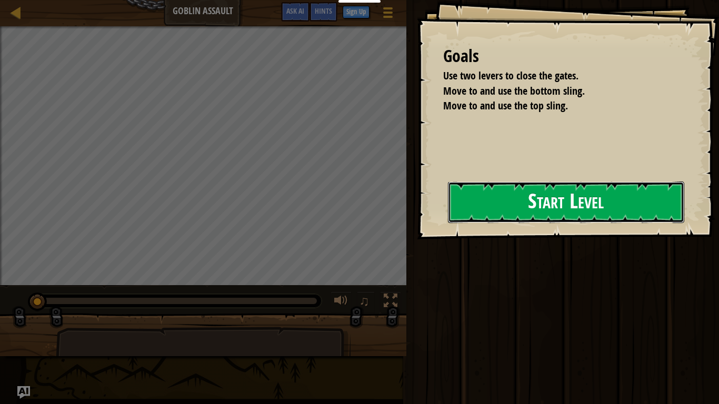
click at [534, 197] on button "Start Level" at bounding box center [566, 202] width 236 height 42
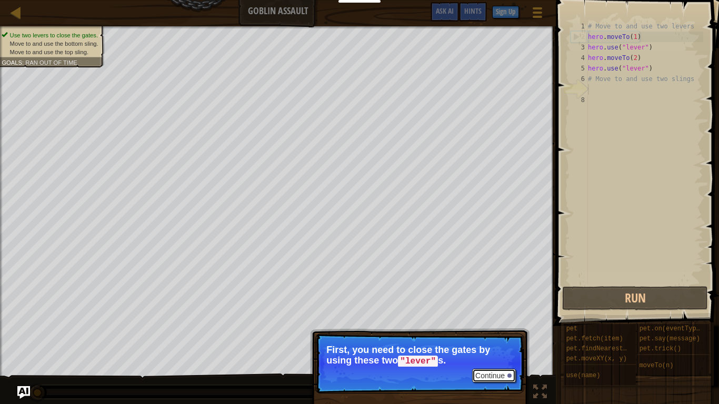
click at [481, 315] on button "Continue" at bounding box center [494, 376] width 44 height 14
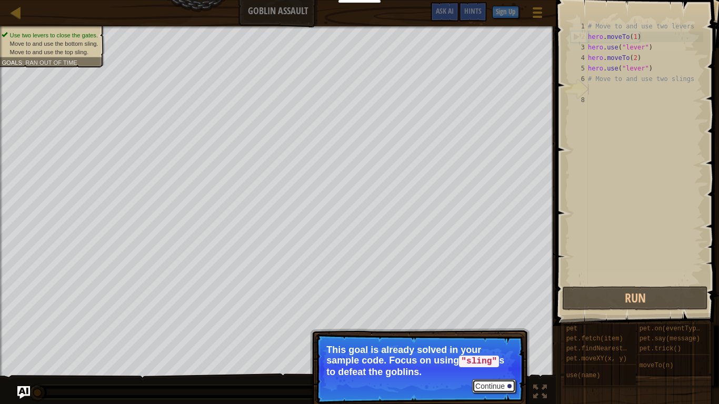
click at [483, 315] on button "Continue" at bounding box center [494, 386] width 44 height 14
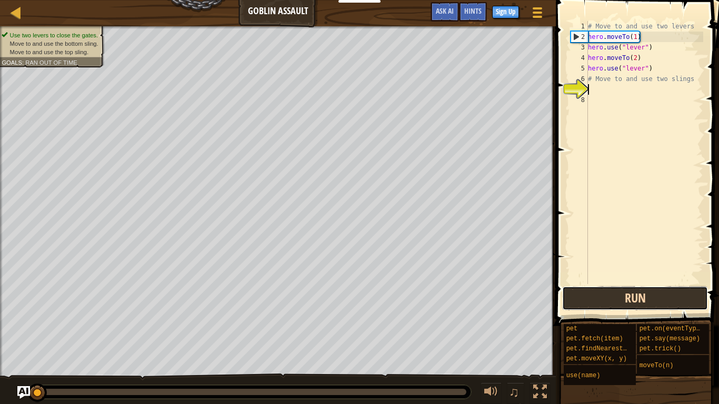
click at [654, 295] on button "Run" at bounding box center [635, 298] width 146 height 24
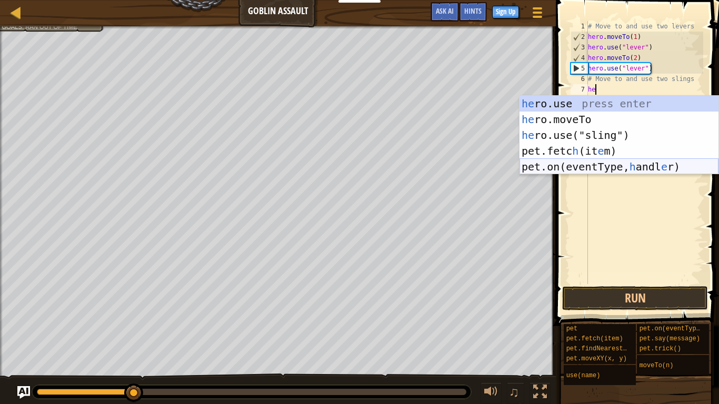
scroll to position [5, 1]
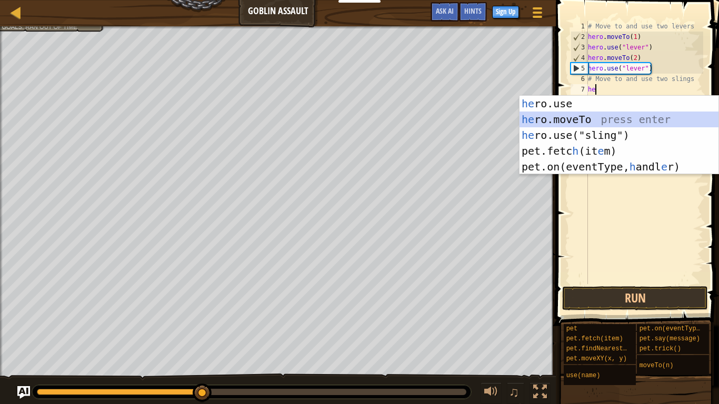
click at [613, 120] on div "he ro.use press enter he ro.moveTo press enter he ro.use("sling") press enter p…" at bounding box center [618, 151] width 199 height 110
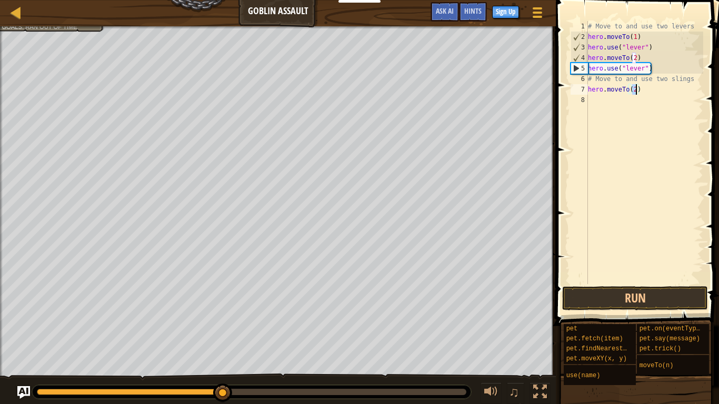
scroll to position [5, 7]
type textarea "hero.moveTo(4)"
click at [614, 98] on div "# Move to and use two levers hero . moveTo ( 1 ) hero . use ( "lever" ) hero . …" at bounding box center [643, 163] width 117 height 284
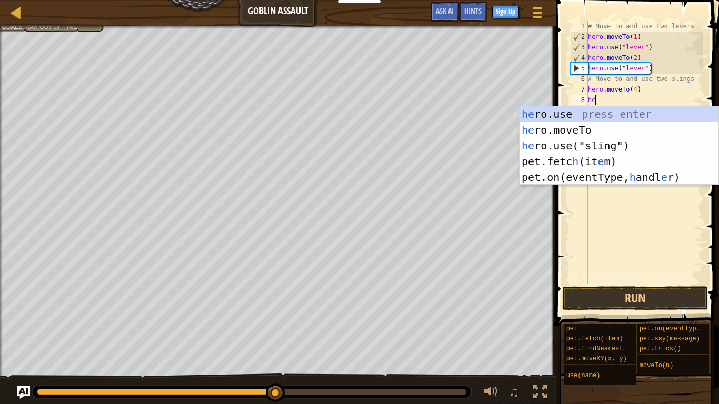
scroll to position [5, 1]
click at [618, 146] on div "he ro.use press enter he ro.moveTo press enter he ro.use("sling") press enter p…" at bounding box center [618, 161] width 199 height 110
type textarea "hero.use("sling")"
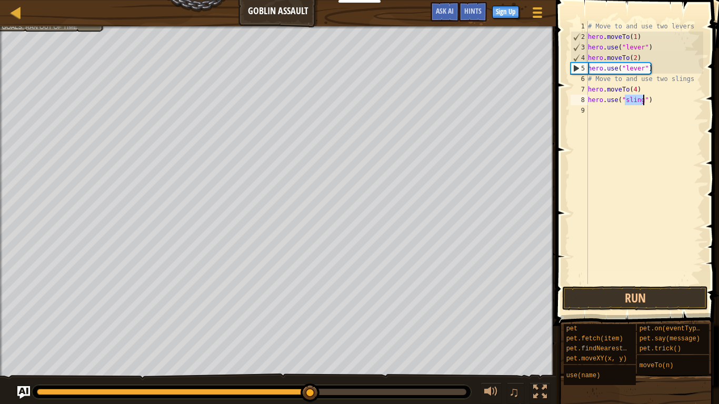
click at [595, 115] on div "# Move to and use two levers hero . moveTo ( 1 ) hero . use ( "lever" ) hero . …" at bounding box center [643, 163] width 117 height 284
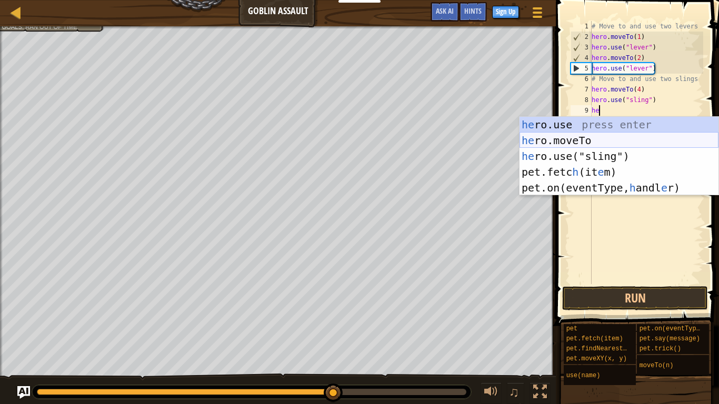
click at [601, 140] on div "he ro.use press enter he ro.moveTo press enter he ro.use("sling") press enter p…" at bounding box center [618, 172] width 199 height 110
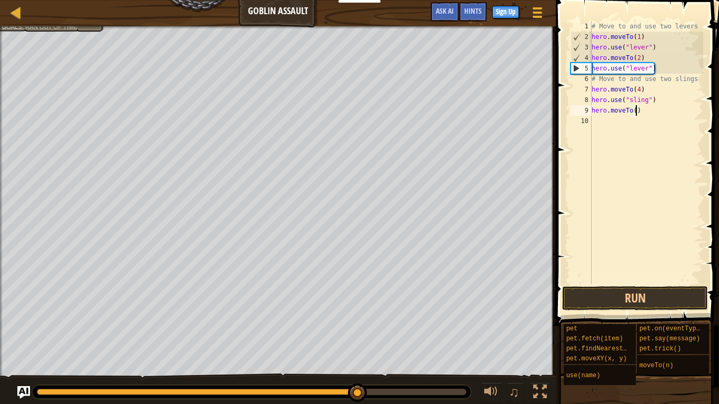
type textarea "hero.moveTo(3)"
click at [619, 128] on div "# Move to and use two levers hero . moveTo ( 1 ) hero . use ( "lever" ) hero . …" at bounding box center [646, 163] width 114 height 284
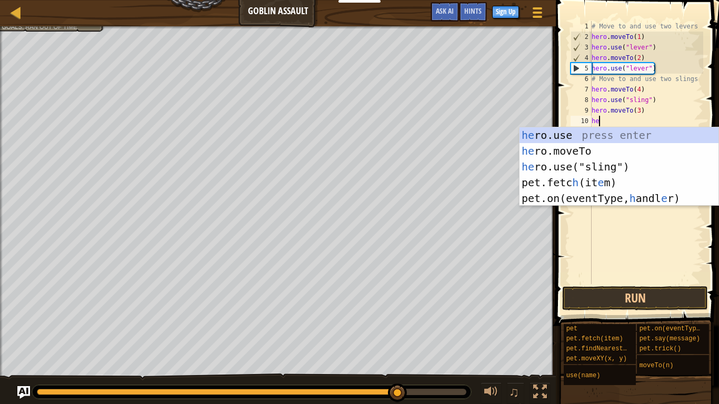
scroll to position [5, 1]
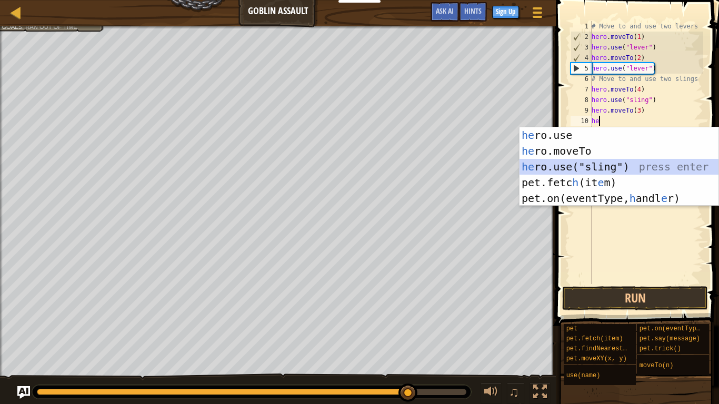
click at [628, 165] on div "he ro.use press enter he ro.moveTo press enter he ro.use("sling") press enter p…" at bounding box center [618, 182] width 199 height 110
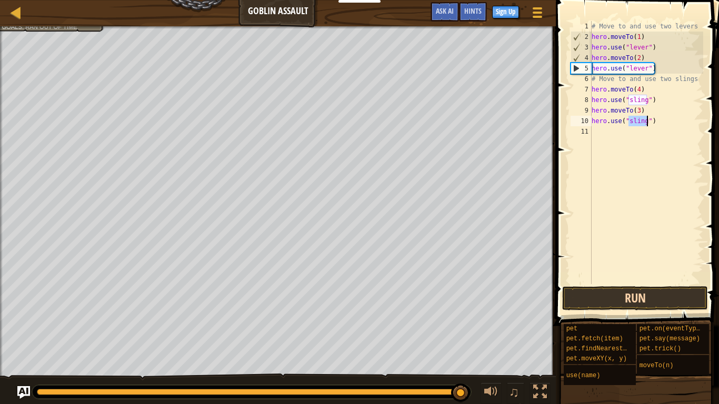
type textarea "hero.use("sling")"
click at [609, 305] on button "Run" at bounding box center [635, 298] width 146 height 24
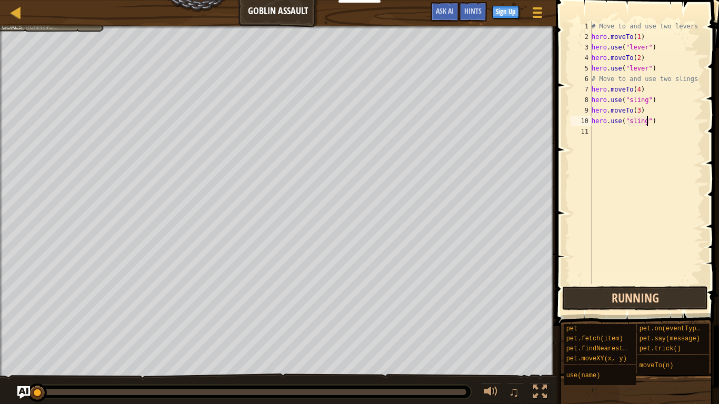
scroll to position [5, 8]
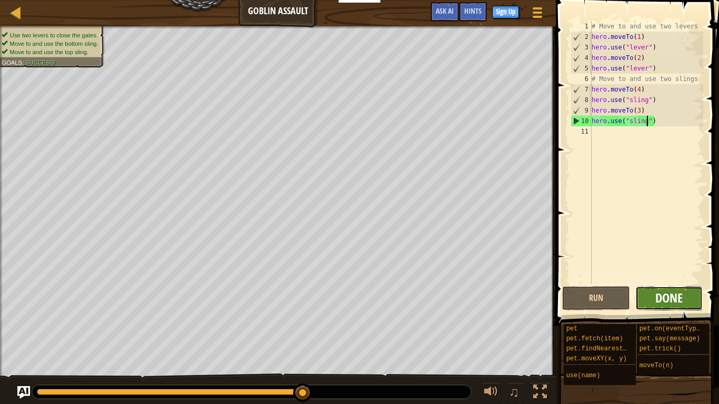
click at [670, 301] on span "Done" at bounding box center [668, 297] width 27 height 17
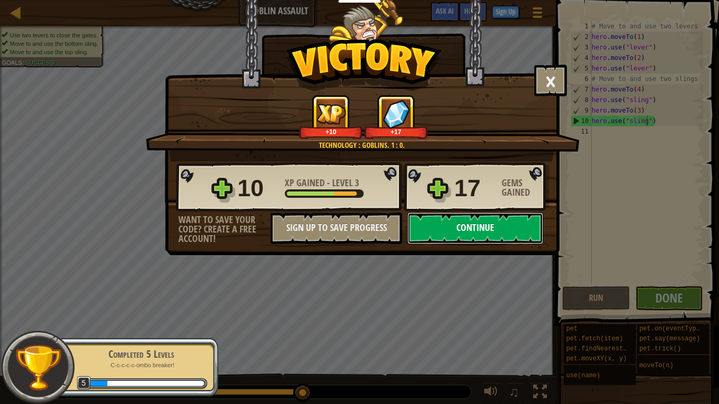
click at [521, 231] on button "Continue" at bounding box center [475, 229] width 136 height 32
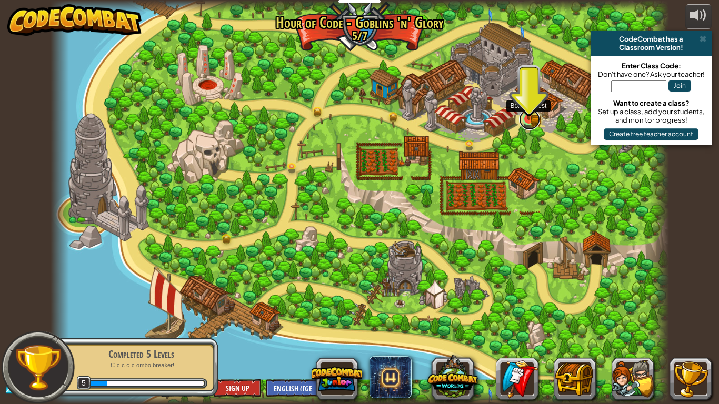
click at [527, 120] on link at bounding box center [529, 119] width 21 height 21
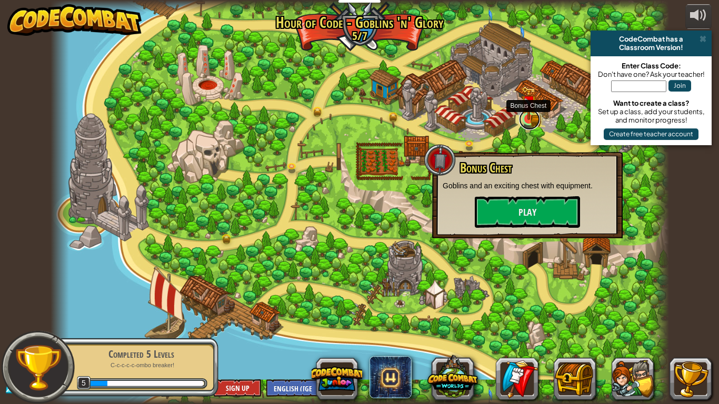
click at [527, 120] on link at bounding box center [529, 119] width 21 height 21
click at [522, 217] on button "Play" at bounding box center [526, 212] width 105 height 32
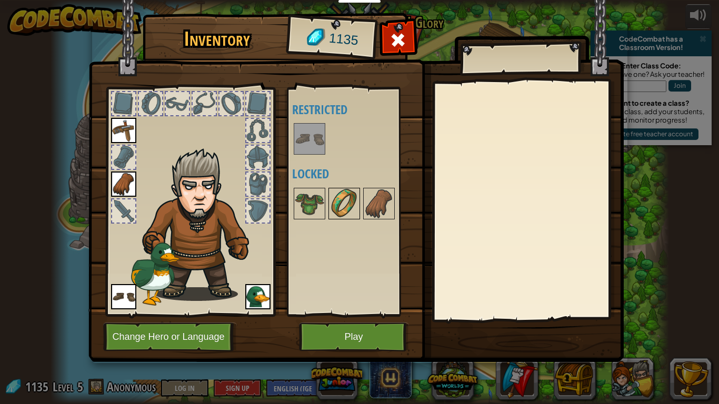
click at [346, 207] on img at bounding box center [343, 203] width 29 height 29
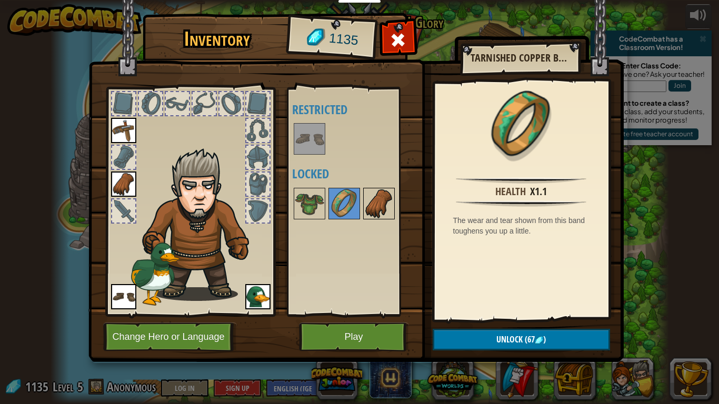
click at [366, 210] on img at bounding box center [378, 203] width 29 height 29
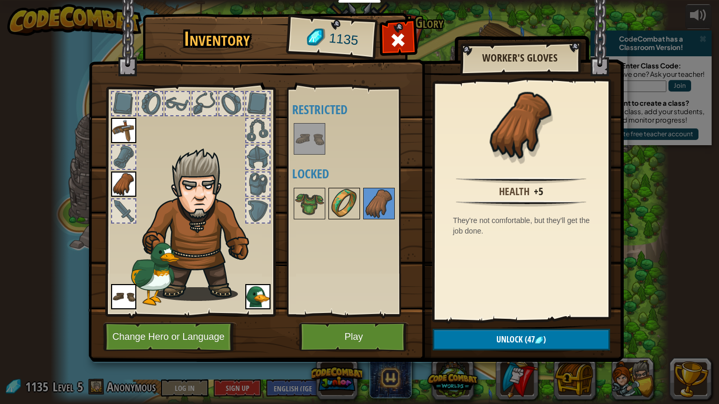
click at [346, 201] on img at bounding box center [343, 203] width 29 height 29
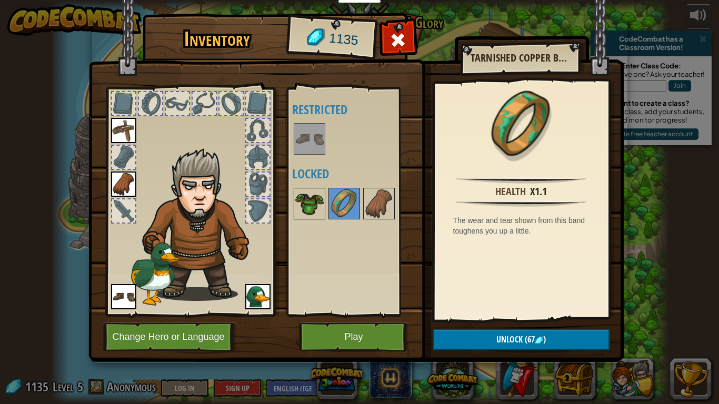
click at [314, 200] on img at bounding box center [309, 203] width 29 height 29
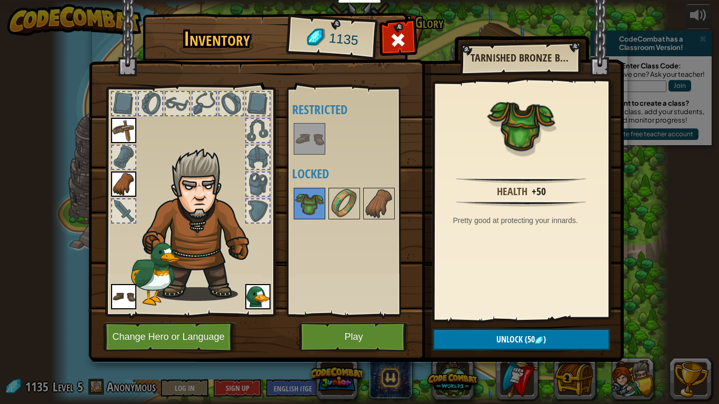
click at [261, 217] on div at bounding box center [257, 210] width 23 height 23
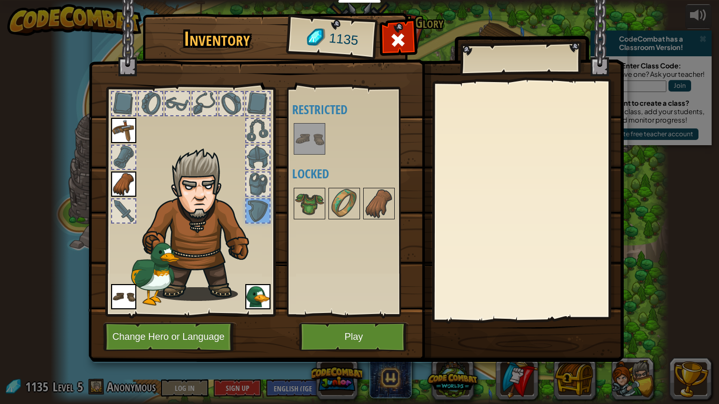
click at [261, 207] on div at bounding box center [257, 210] width 23 height 23
click at [341, 315] on button "Play" at bounding box center [354, 336] width 110 height 29
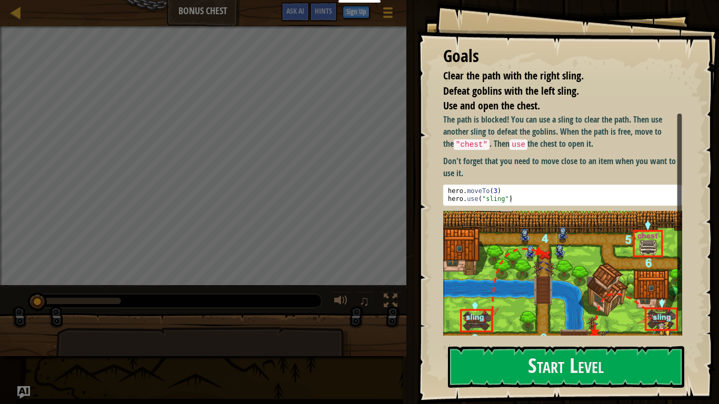
click at [579, 210] on div "The path is blocked! You can use a sling to clear the path. Then use another sl…" at bounding box center [562, 236] width 239 height 245
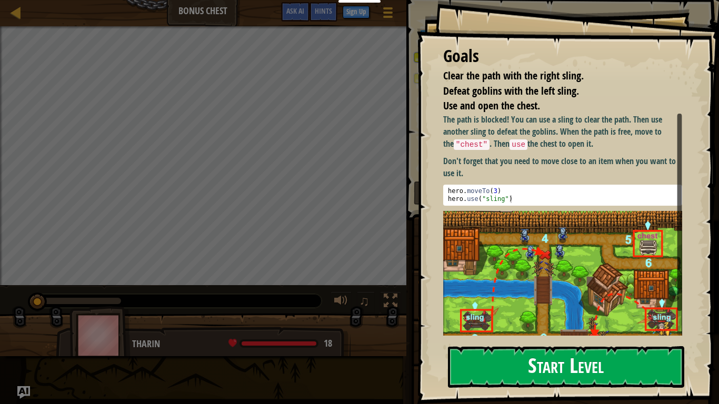
click at [570, 315] on button "Start Level" at bounding box center [566, 367] width 236 height 42
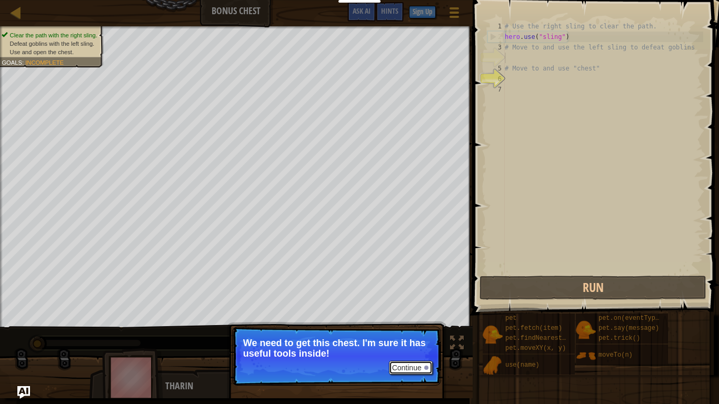
click at [414, 315] on button "Continue" at bounding box center [411, 368] width 44 height 14
click at [413, 315] on button "Continue" at bounding box center [411, 368] width 44 height 14
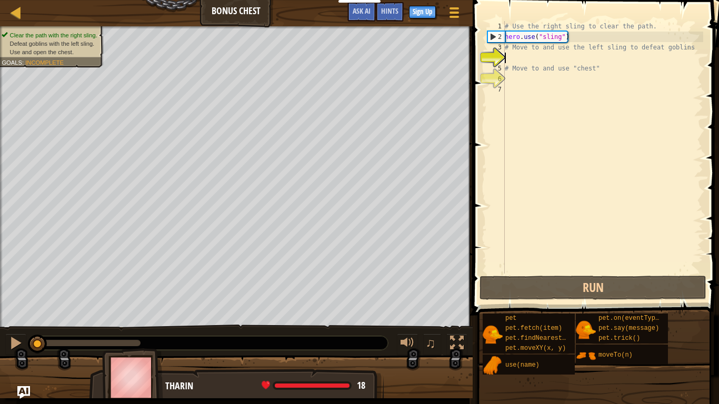
click at [552, 59] on div "# Use the right sling to clear the path. hero . use ( "sling" ) # Move to and u…" at bounding box center [602, 158] width 200 height 274
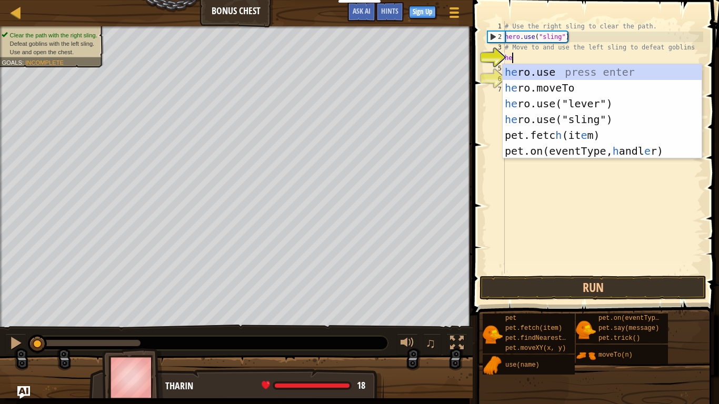
scroll to position [5, 1]
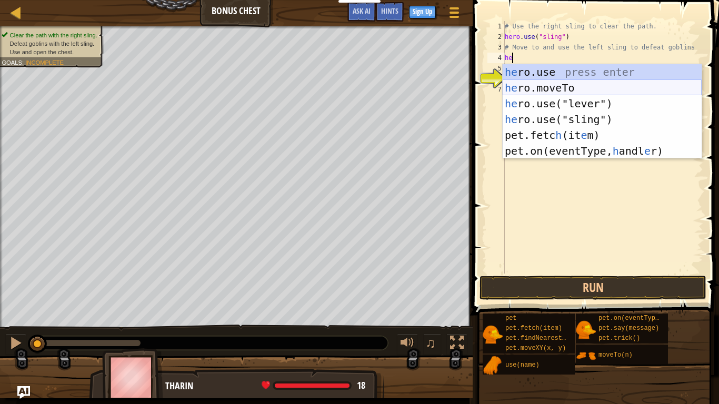
click at [554, 90] on div "he ro.use press enter he ro.moveTo press enter he ro.use("lever") press enter h…" at bounding box center [601, 127] width 199 height 126
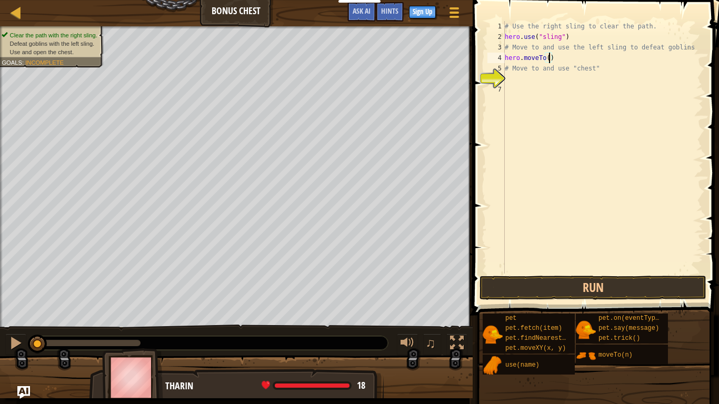
type textarea "hero.moveTo(3)"
click at [562, 82] on div "# Use the right sling to clear the path. hero . use ( "sling" ) # Move to and u…" at bounding box center [602, 158] width 200 height 274
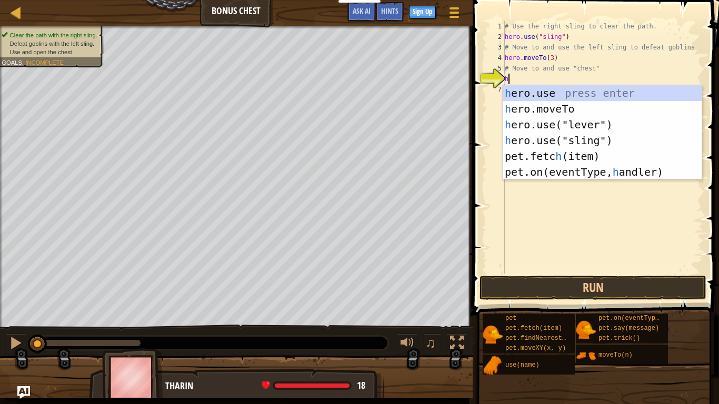
scroll to position [5, 1]
click at [579, 140] on div "he ro.use press enter he ro.moveTo press enter he ro.use("lever") press enter h…" at bounding box center [601, 148] width 199 height 126
type textarea "hero.use("sling")"
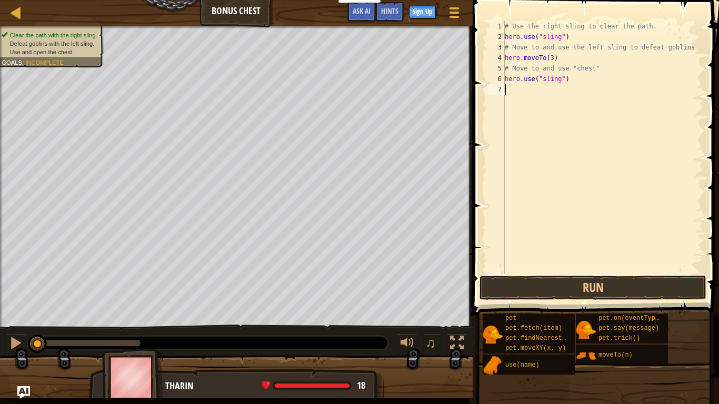
click at [557, 93] on div "# Use the right sling to clear the path. hero . use ( "sling" ) # Move to and u…" at bounding box center [602, 158] width 200 height 274
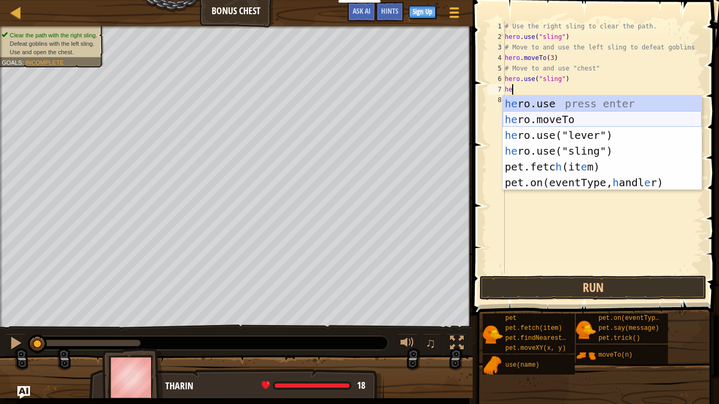
click at [568, 119] on div "he ro.use press enter he ro.moveTo press enter he ro.use("lever") press enter h…" at bounding box center [601, 159] width 199 height 126
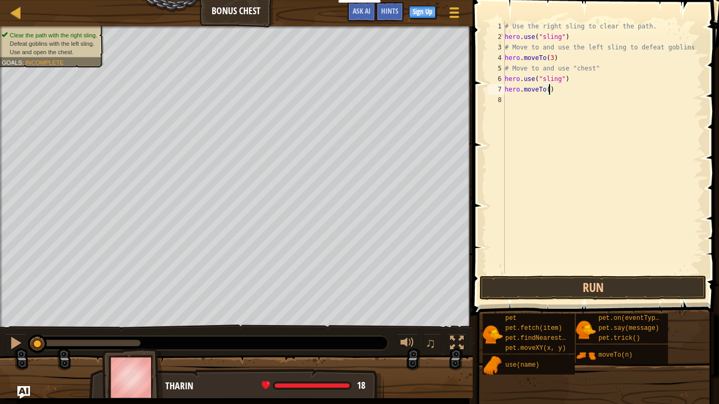
type textarea "hero.moveTo(4)"
click at [538, 103] on div "# Use the right sling to clear the path. hero . use ( "sling" ) # Move to and u…" at bounding box center [602, 158] width 200 height 274
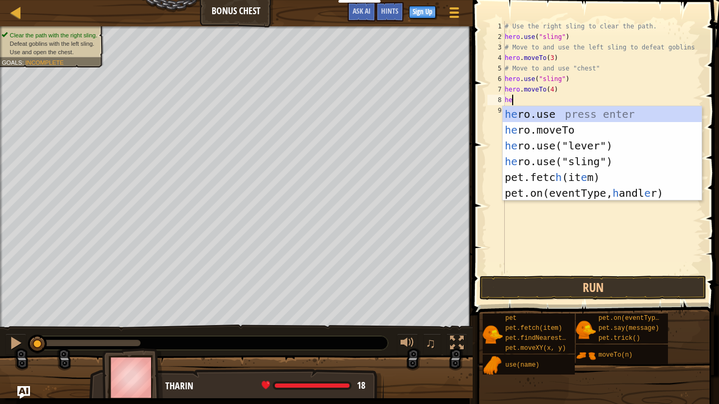
scroll to position [5, 1]
click at [547, 127] on div "he ro.use press enter he ro.moveTo press enter he ro.use("lever") press enter h…" at bounding box center [601, 169] width 199 height 126
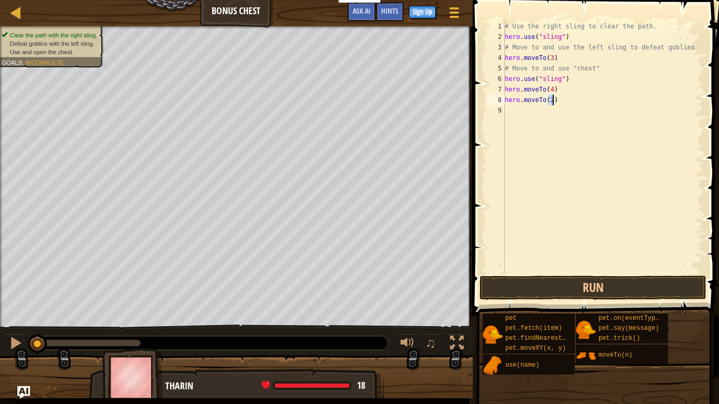
type textarea "hero.moveTo(5)"
click at [512, 111] on div "# Use the right sling to clear the path. hero . use ( "sling" ) # Move to and u…" at bounding box center [602, 158] width 200 height 274
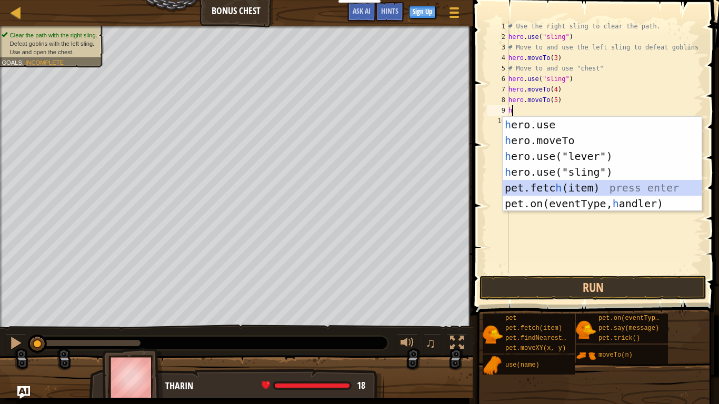
click at [545, 188] on div "h ero.use press enter h ero.moveTo press enter h ero.use("lever") press enter h…" at bounding box center [601, 180] width 199 height 126
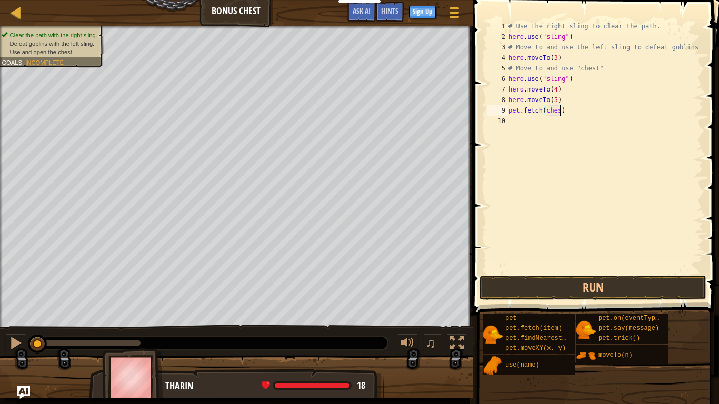
scroll to position [5, 8]
click at [602, 289] on button "Run" at bounding box center [592, 288] width 227 height 24
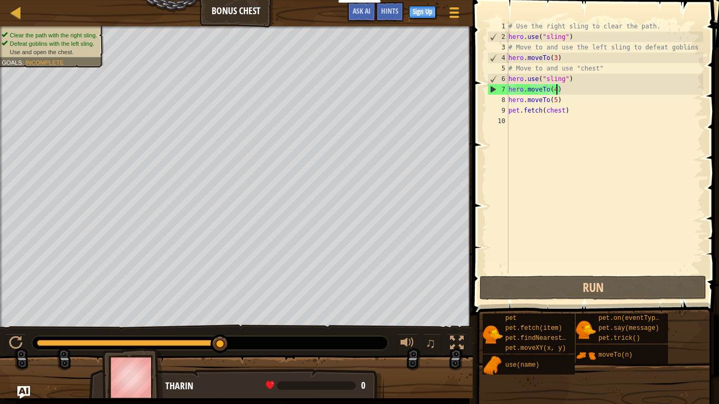
click at [557, 88] on div "# Use the right sling to clear the path. hero . use ( "sling" ) # Move to and u…" at bounding box center [604, 158] width 197 height 274
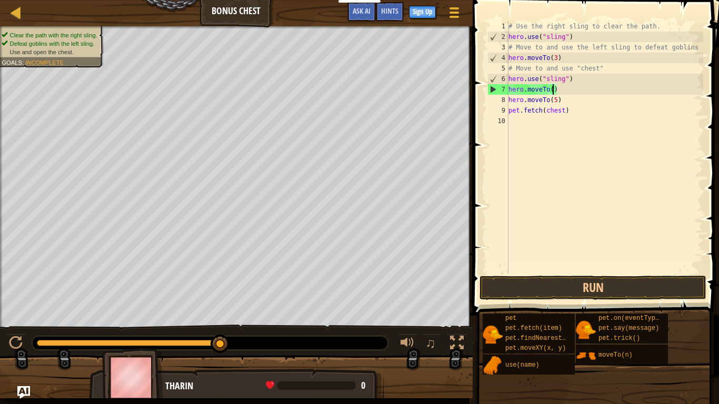
scroll to position [5, 7]
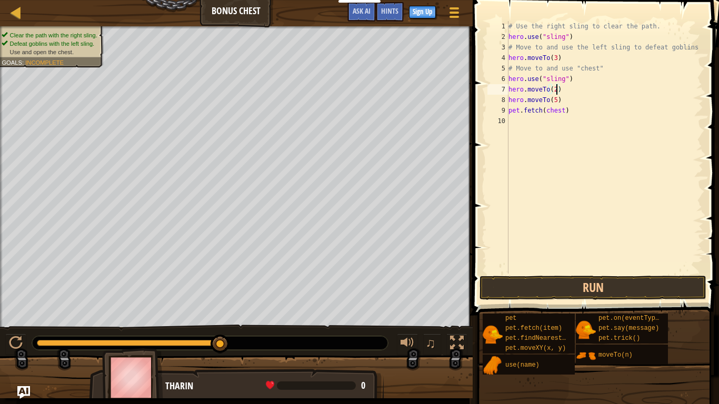
click at [558, 99] on div "# Use the right sling to clear the path. hero . use ( "sling" ) # Move to and u…" at bounding box center [604, 158] width 197 height 274
click at [564, 110] on div "# Use the right sling to clear the path. hero . use ( "sling" ) # Move to and u…" at bounding box center [604, 158] width 197 height 274
type textarea "p"
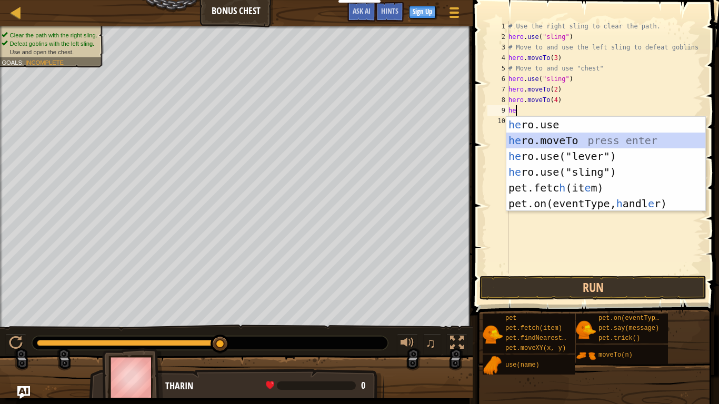
click at [572, 139] on div "he ro.use press enter he ro.moveTo press enter he ro.use("lever") press enter h…" at bounding box center [605, 180] width 199 height 126
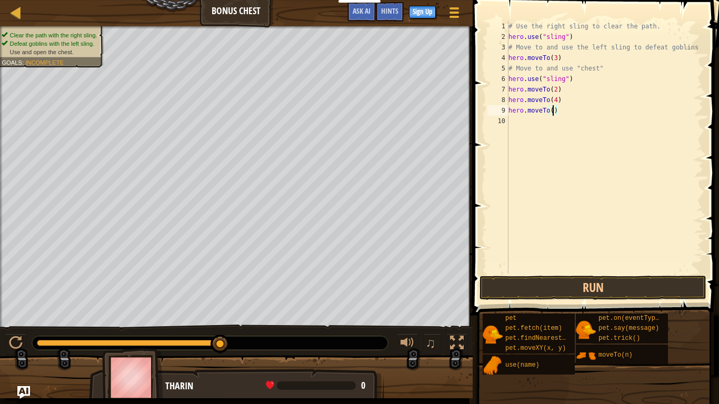
type textarea "hero.moveTo(5)"
click at [533, 122] on div "# Use the right sling to clear the path. hero . use ( "sling" ) # Move to and u…" at bounding box center [604, 158] width 197 height 274
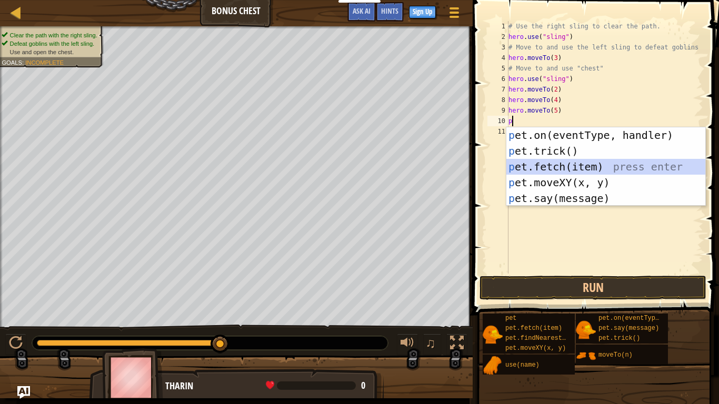
click at [549, 166] on div "p et.on(eventType, handler) press enter p et.trick() press enter p et.fetch(ite…" at bounding box center [605, 182] width 199 height 110
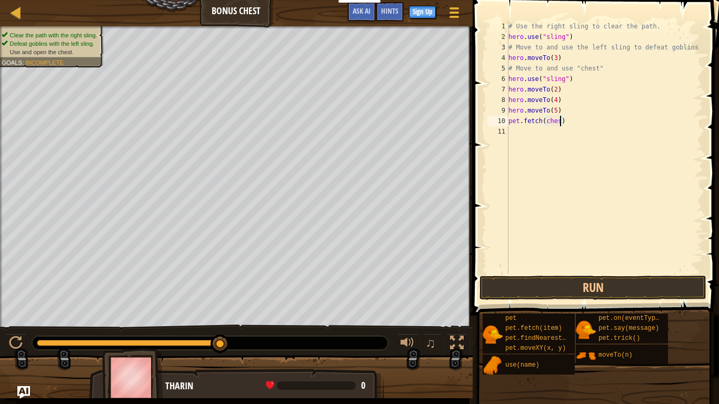
scroll to position [5, 8]
click at [576, 282] on button "Run" at bounding box center [592, 288] width 227 height 24
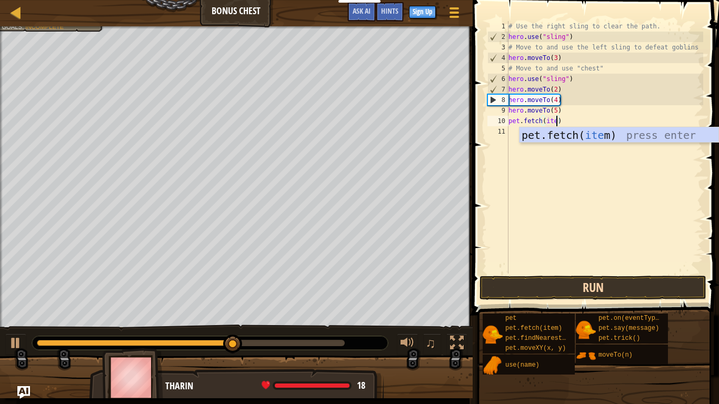
scroll to position [5, 7]
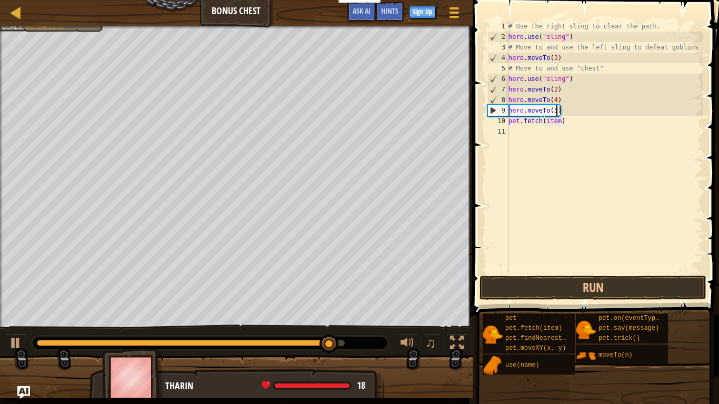
click at [555, 109] on div "# Use the right sling to clear the path. hero . use ( "sling" ) # Move to and u…" at bounding box center [604, 158] width 197 height 274
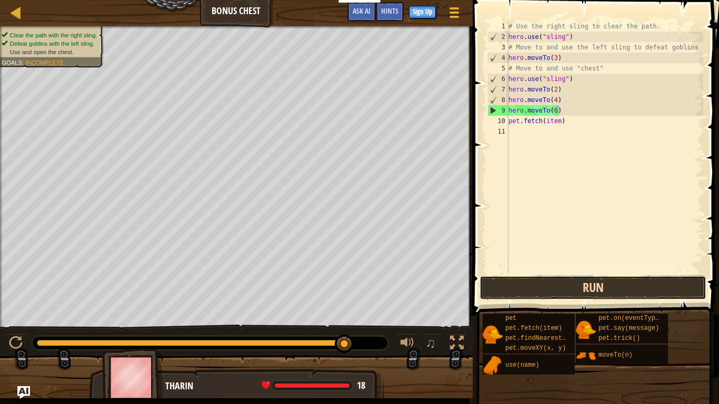
click at [622, 295] on button "Run" at bounding box center [592, 288] width 227 height 24
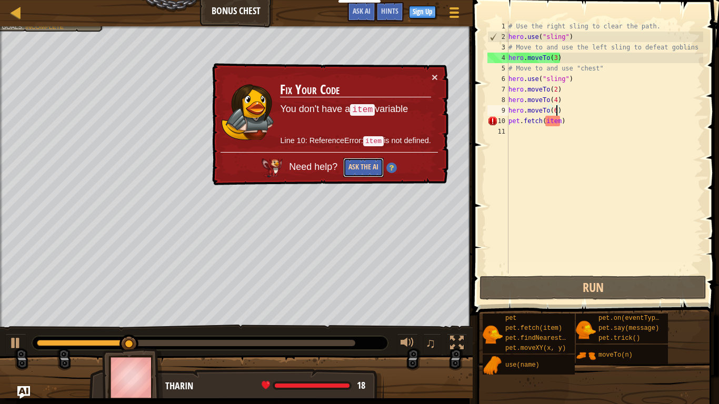
click at [366, 166] on button "Ask the AI" at bounding box center [363, 167] width 41 height 19
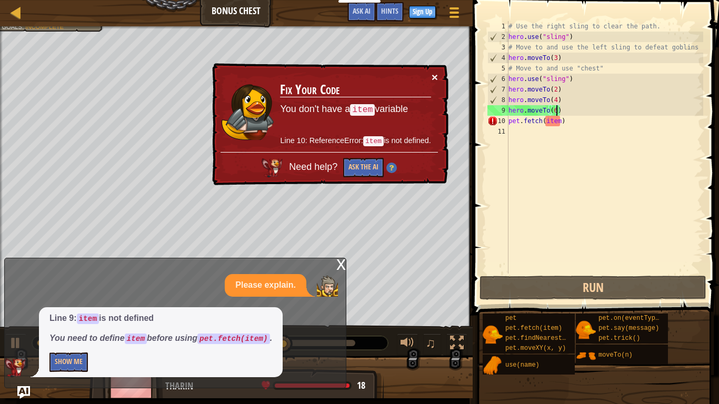
click at [435, 74] on button "×" at bounding box center [434, 77] width 6 height 11
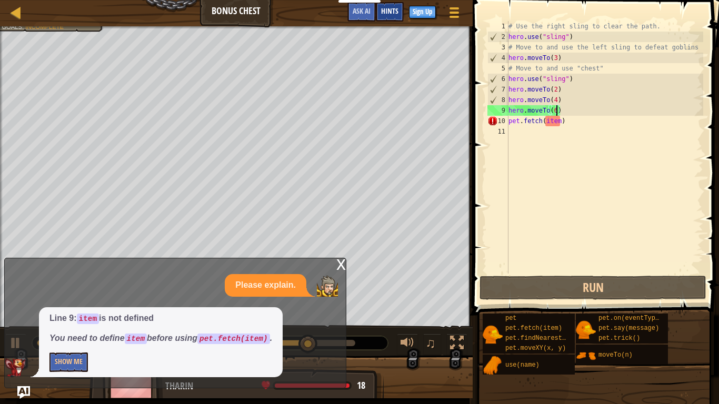
click at [394, 14] on span "Hints" at bounding box center [389, 11] width 17 height 10
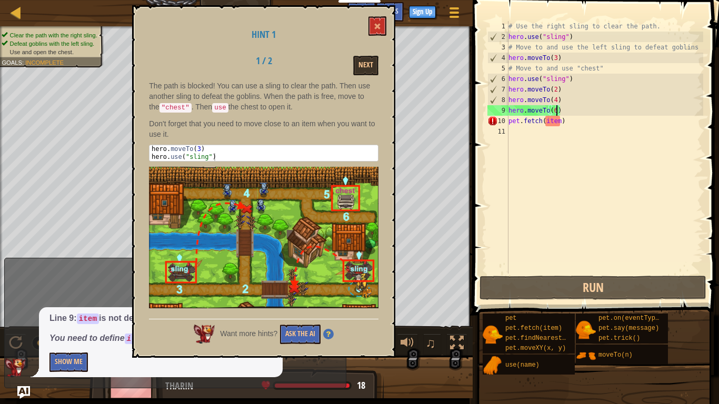
click at [563, 120] on div "# Use the right sling to clear the path. hero . use ( "sling" ) # Move to and u…" at bounding box center [604, 158] width 197 height 274
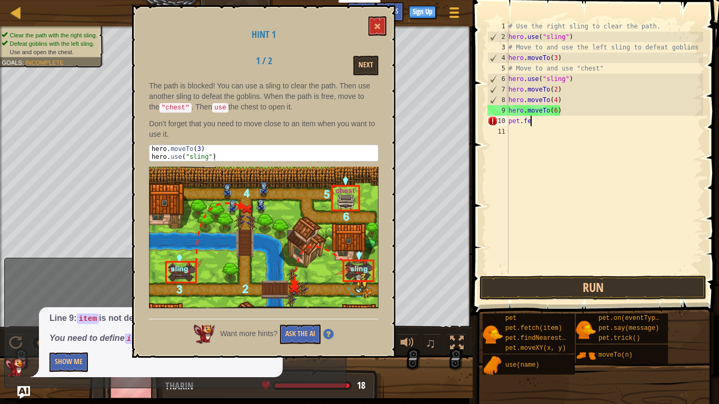
scroll to position [5, 1]
type textarea "p"
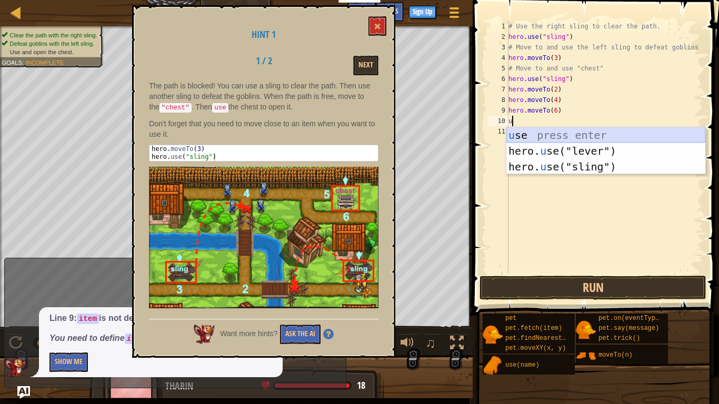
click at [613, 135] on div "u se press enter hero. u se("lever") press enter hero. u se("sling") press enter" at bounding box center [605, 166] width 199 height 79
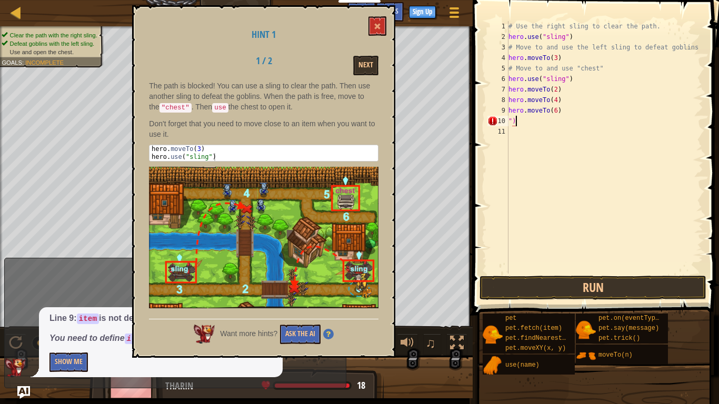
type textarea """
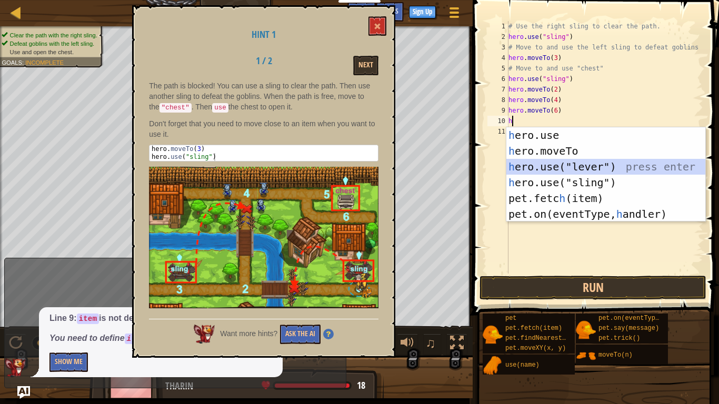
click at [623, 167] on div "h ero.use press enter h ero.moveTo press enter h ero.use("lever") press enter h…" at bounding box center [605, 190] width 199 height 126
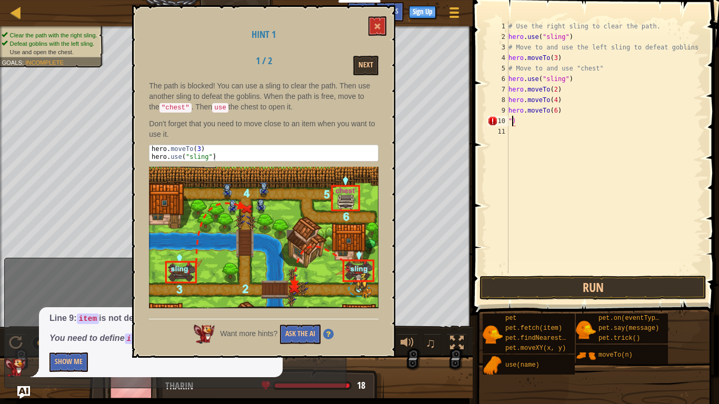
type textarea ")"
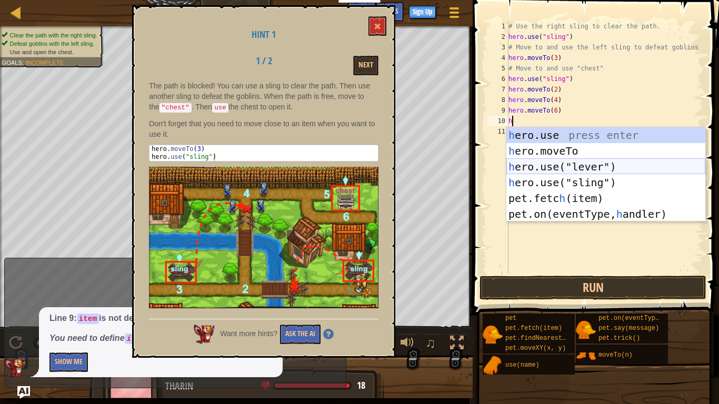
click at [582, 169] on div "h ero.use press enter h ero.moveTo press enter h ero.use("lever") press enter h…" at bounding box center [605, 190] width 199 height 126
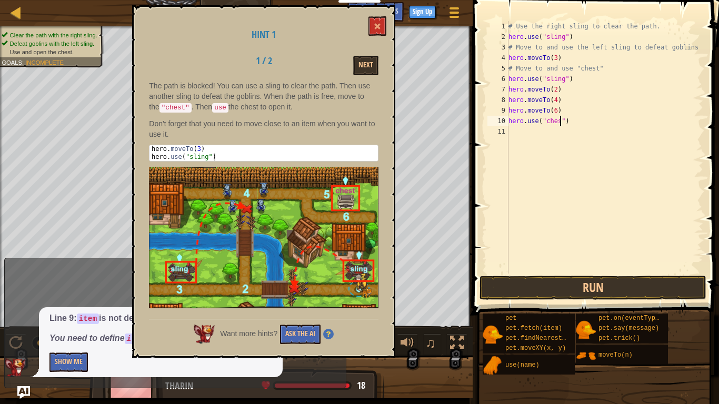
scroll to position [5, 8]
type textarea "hero.use("chest")"
click at [604, 291] on button "Run" at bounding box center [592, 288] width 227 height 24
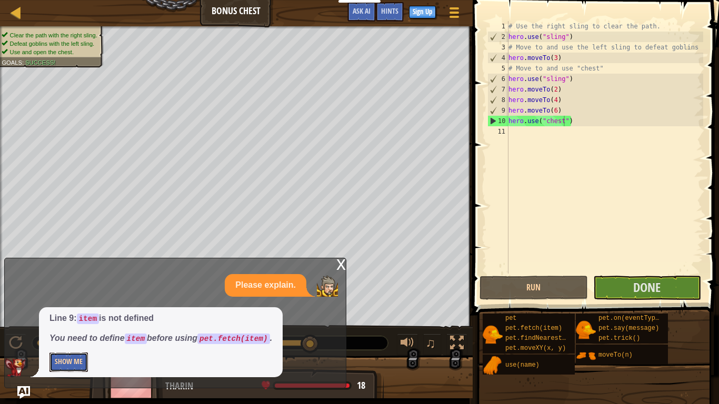
click at [82, 315] on button "Show Me" at bounding box center [68, 361] width 38 height 19
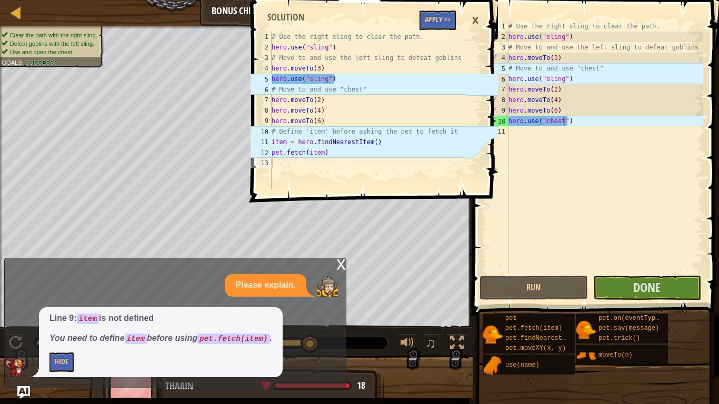
click at [340, 266] on div "1 2 3 4 5 6 7 8 9 10 11 12 13 # Use the right sling to clear the path. hero . u…" at bounding box center [372, 202] width 249 height 404
click at [516, 134] on div "# Use the right sling to clear the path. hero . use ( "sling" ) # Move to and u…" at bounding box center [604, 158] width 197 height 274
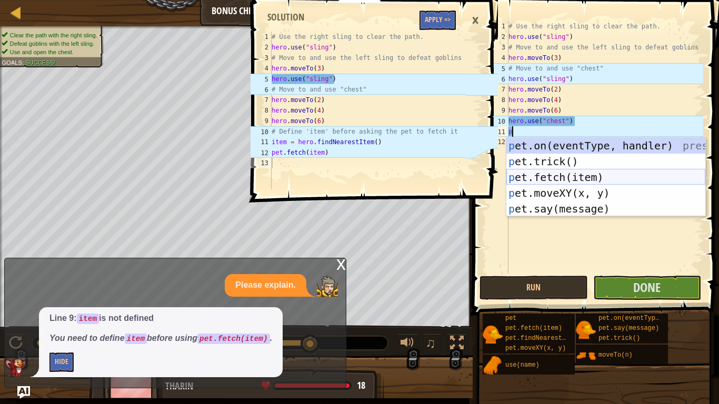
click at [552, 177] on div "p et.on(eventType, handler) press enter p et.trick() press enter p et.fetch(ite…" at bounding box center [605, 193] width 199 height 110
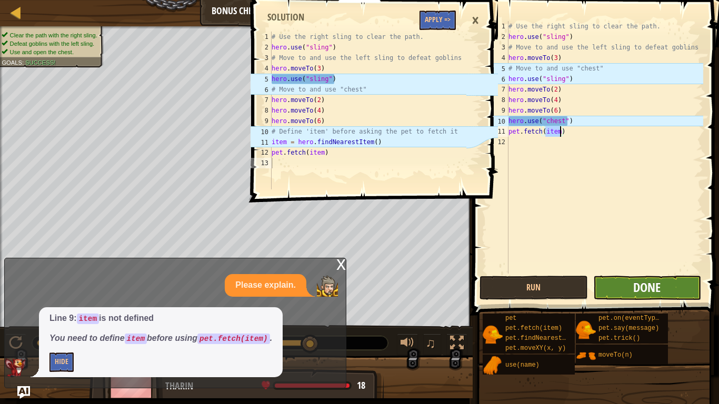
type textarea "pet.fetch(item)"
click at [646, 290] on span "Done" at bounding box center [646, 287] width 27 height 17
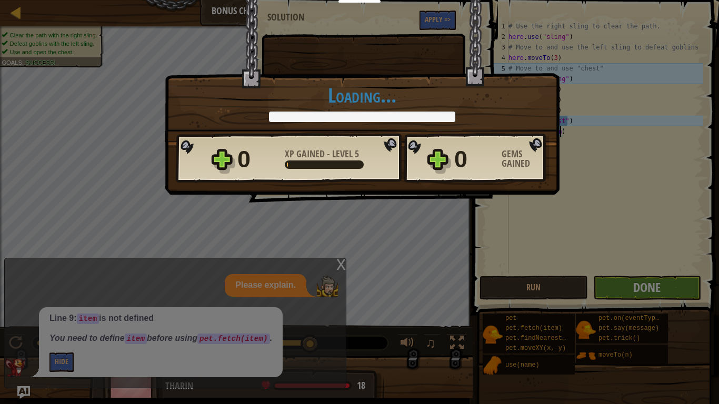
scroll to position [5, 7]
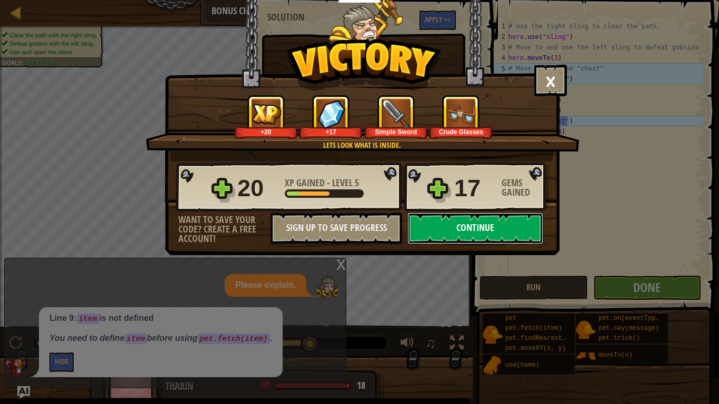
click at [489, 228] on button "Continue" at bounding box center [475, 229] width 136 height 32
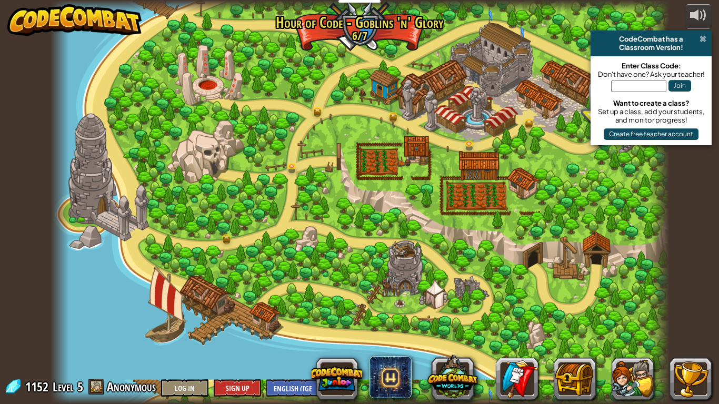
click at [699, 42] on span at bounding box center [702, 39] width 7 height 8
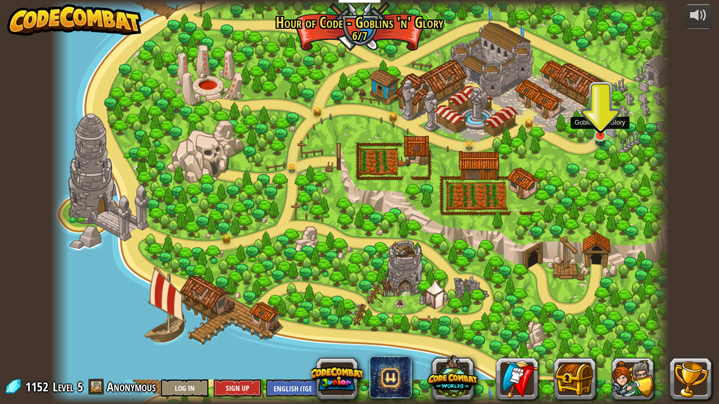
click at [595, 130] on img at bounding box center [600, 116] width 16 height 42
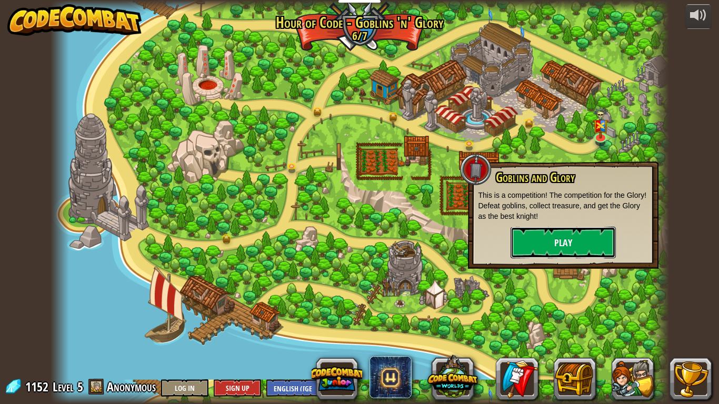
click at [558, 244] on button "Play" at bounding box center [562, 243] width 105 height 32
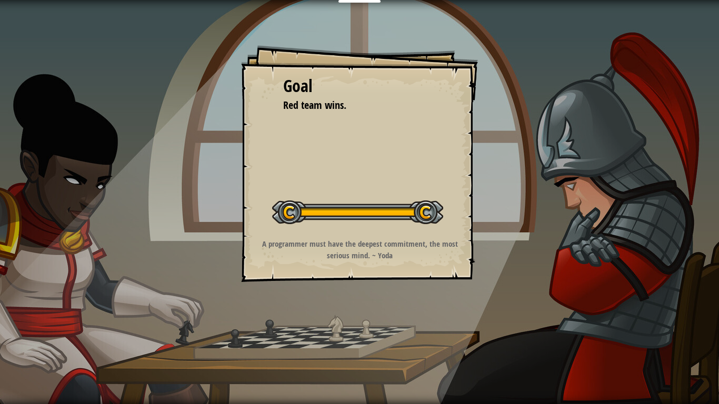
click at [394, 229] on div "Start Level" at bounding box center [357, 211] width 171 height 42
click at [428, 210] on div at bounding box center [357, 212] width 171 height 24
click at [304, 202] on div at bounding box center [357, 212] width 171 height 24
click at [426, 214] on div at bounding box center [357, 212] width 171 height 24
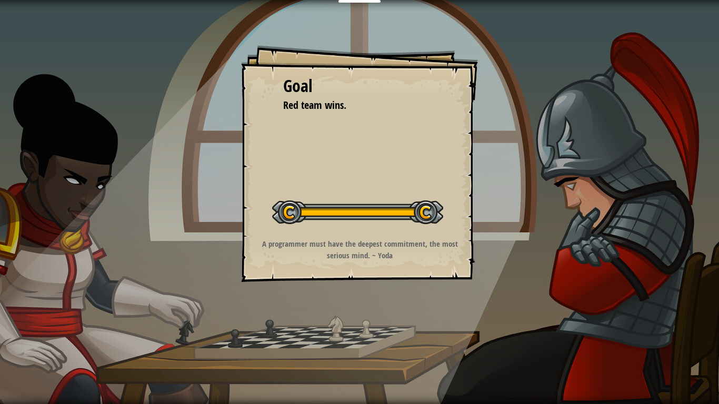
click at [426, 214] on div at bounding box center [357, 212] width 171 height 24
